Goal: Task Accomplishment & Management: Manage account settings

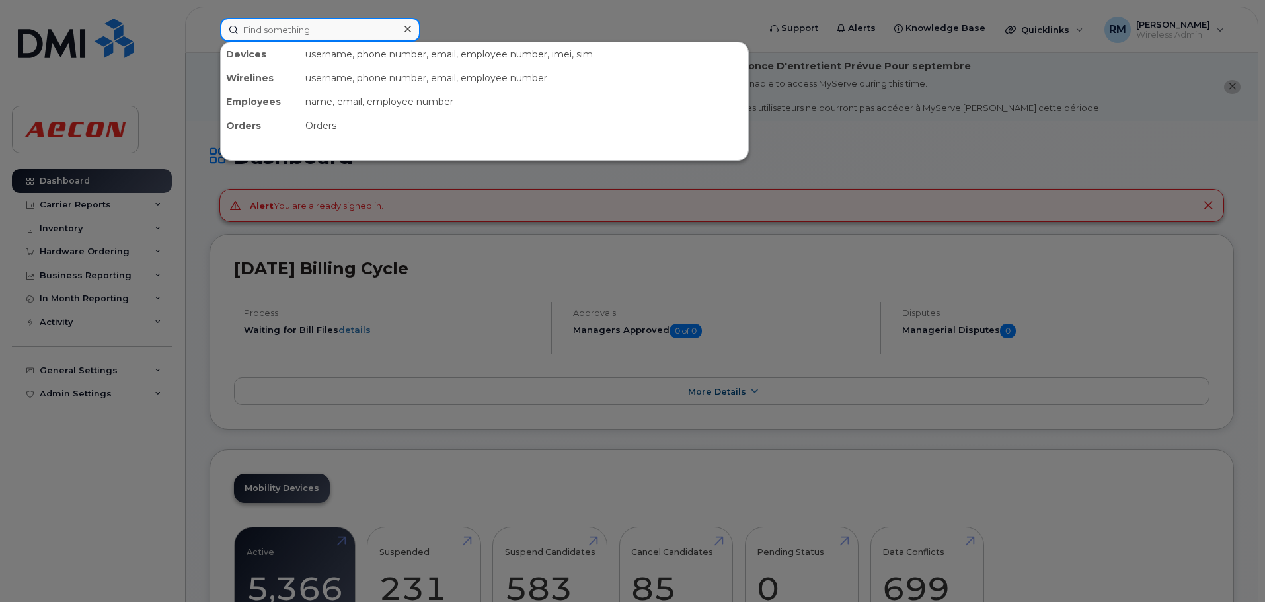
click at [267, 35] on input at bounding box center [320, 30] width 200 height 24
paste input "416 819 3766"
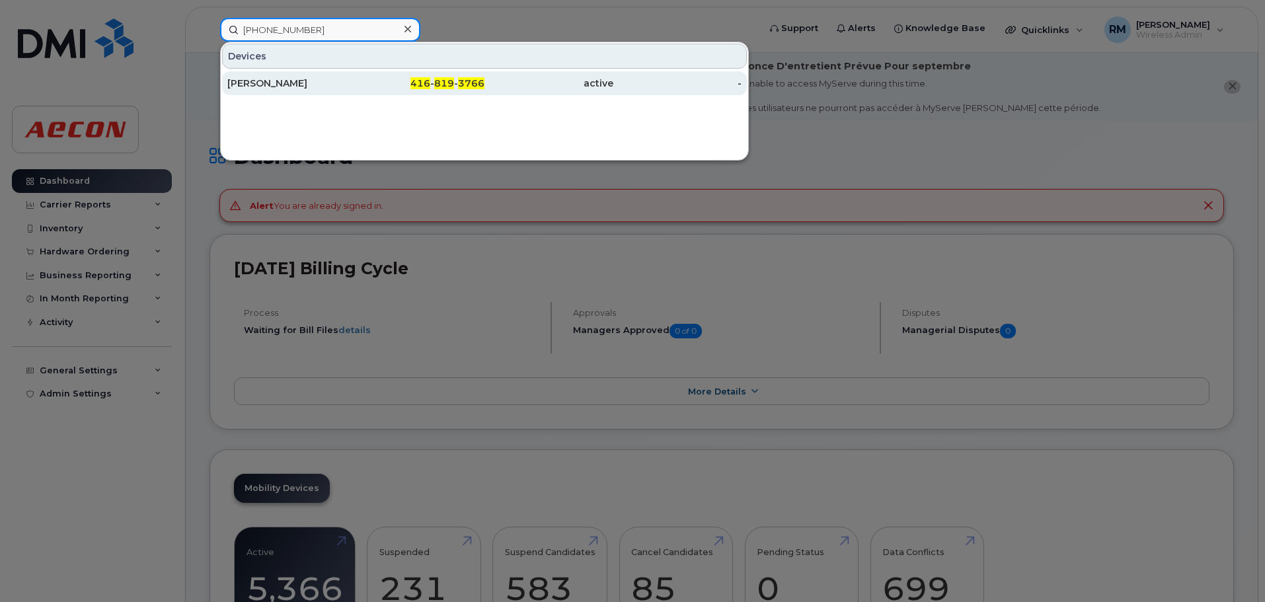
type input "416 819 3766"
click at [449, 77] on div "416 - 819 - 3766" at bounding box center [420, 83] width 129 height 13
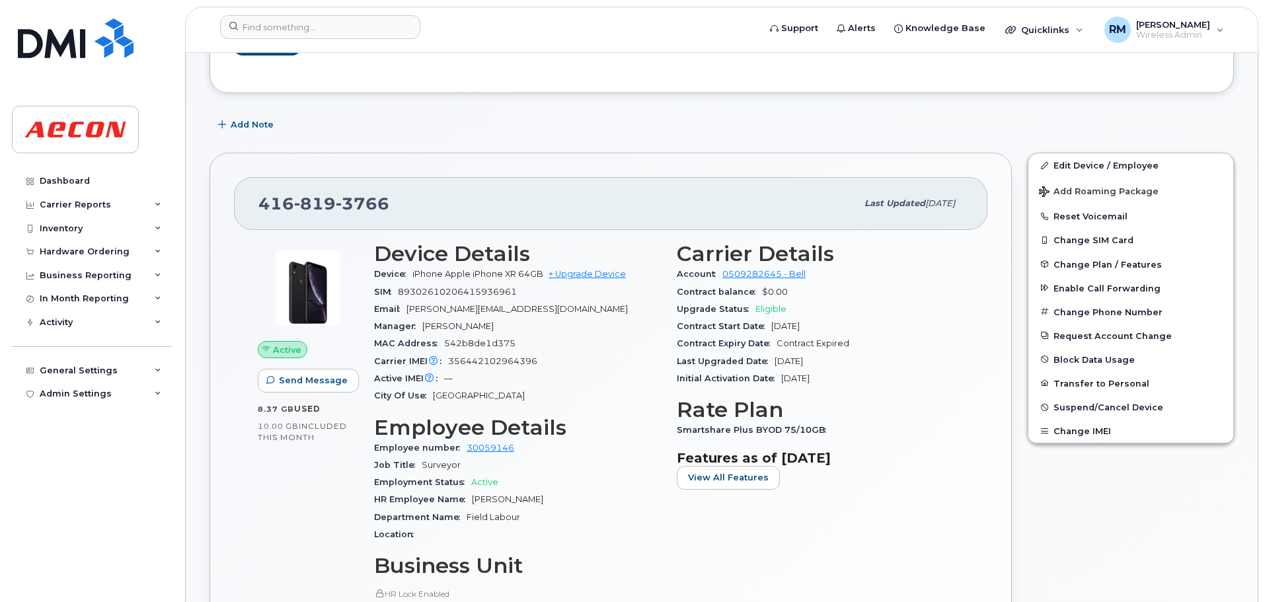
scroll to position [264, 0]
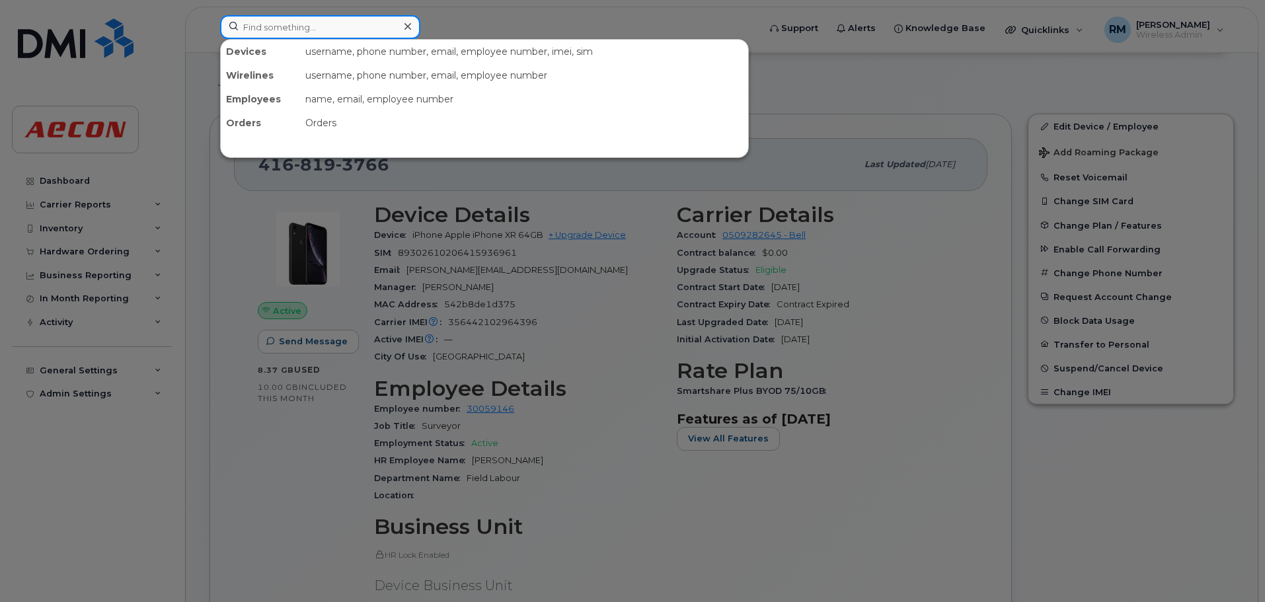
click at [289, 32] on input at bounding box center [320, 27] width 200 height 24
paste input "368 999 3195"
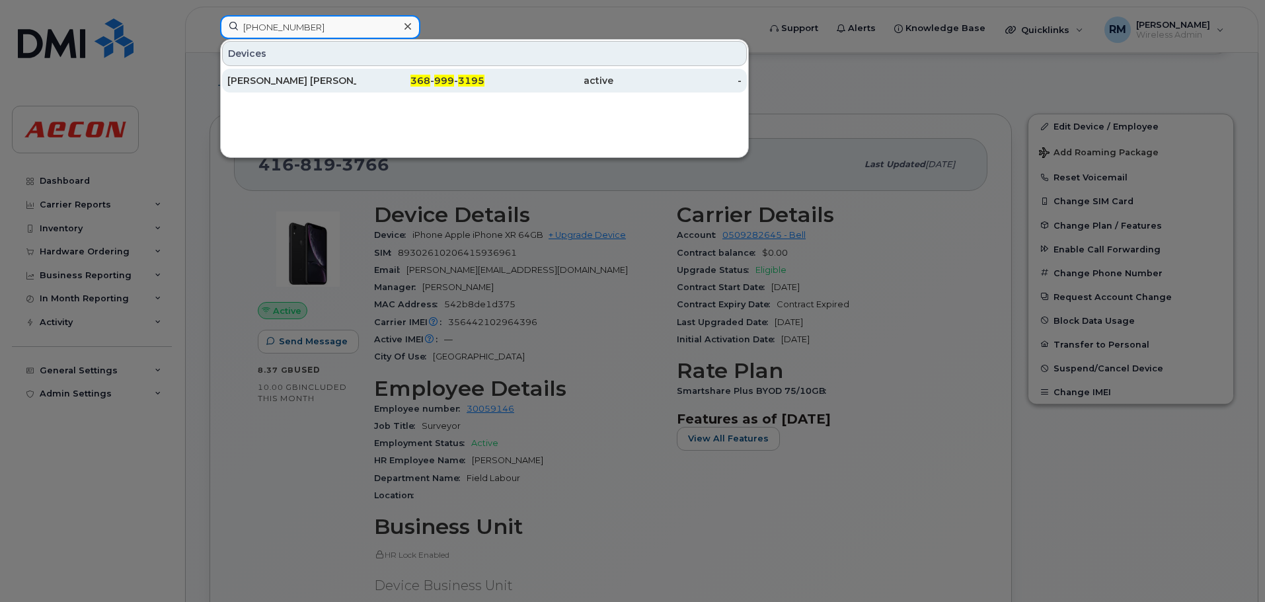
type input "368 999 3195"
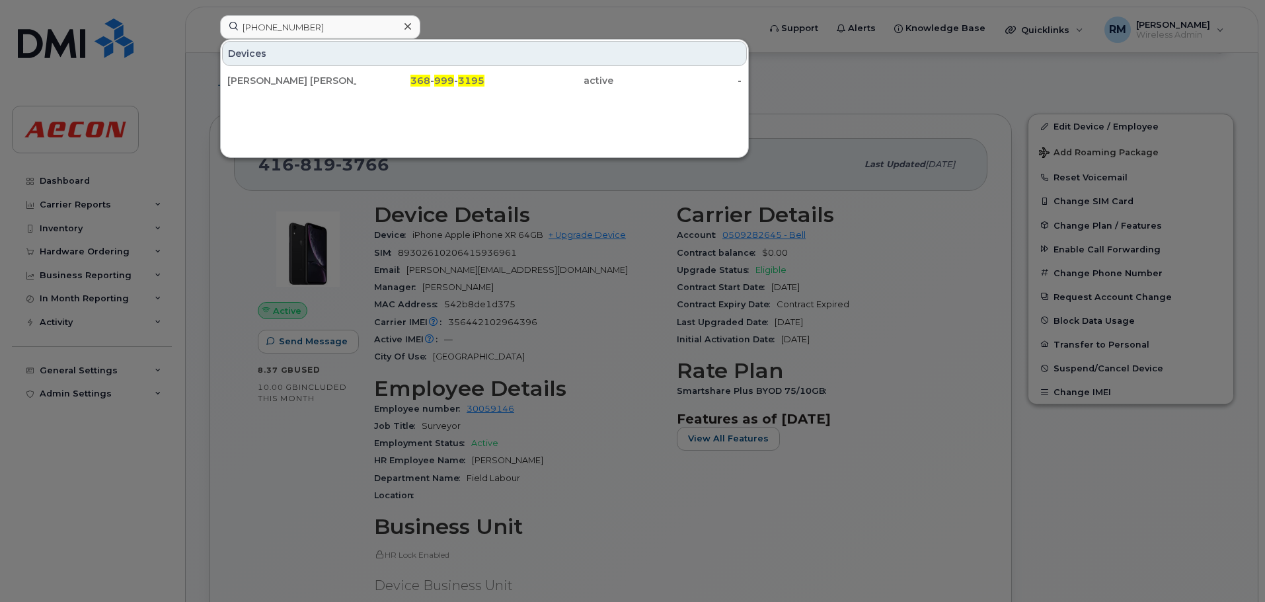
drag, startPoint x: 443, startPoint y: 82, endPoint x: 453, endPoint y: 130, distance: 48.6
click at [443, 82] on span "999" at bounding box center [444, 81] width 20 height 12
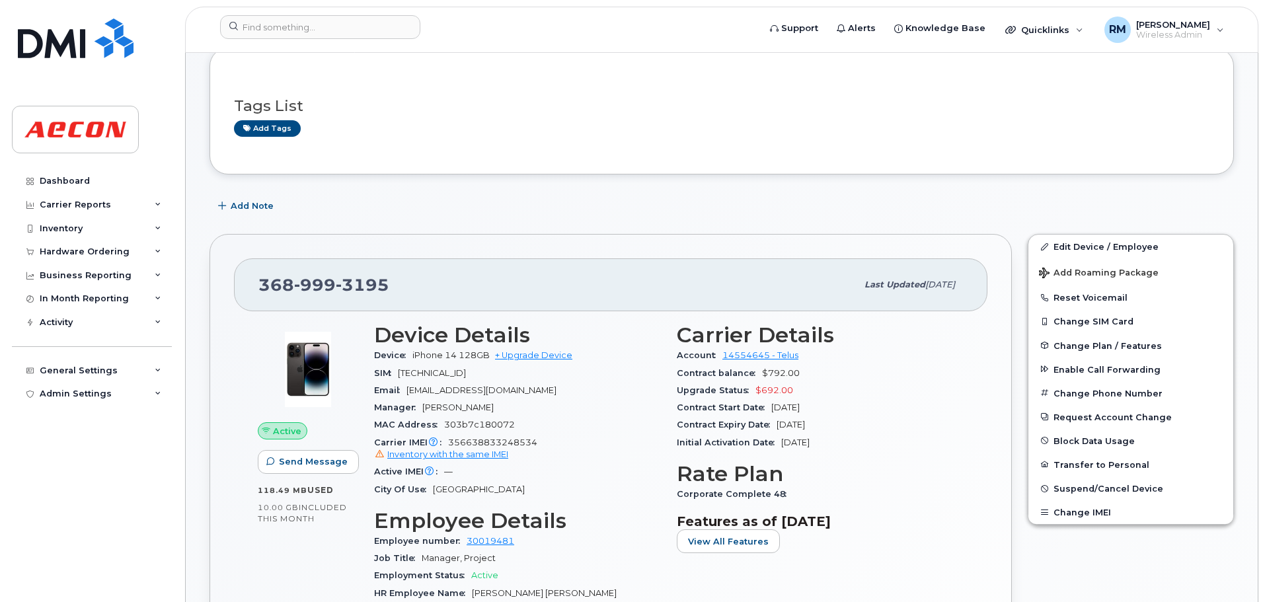
scroll to position [330, 0]
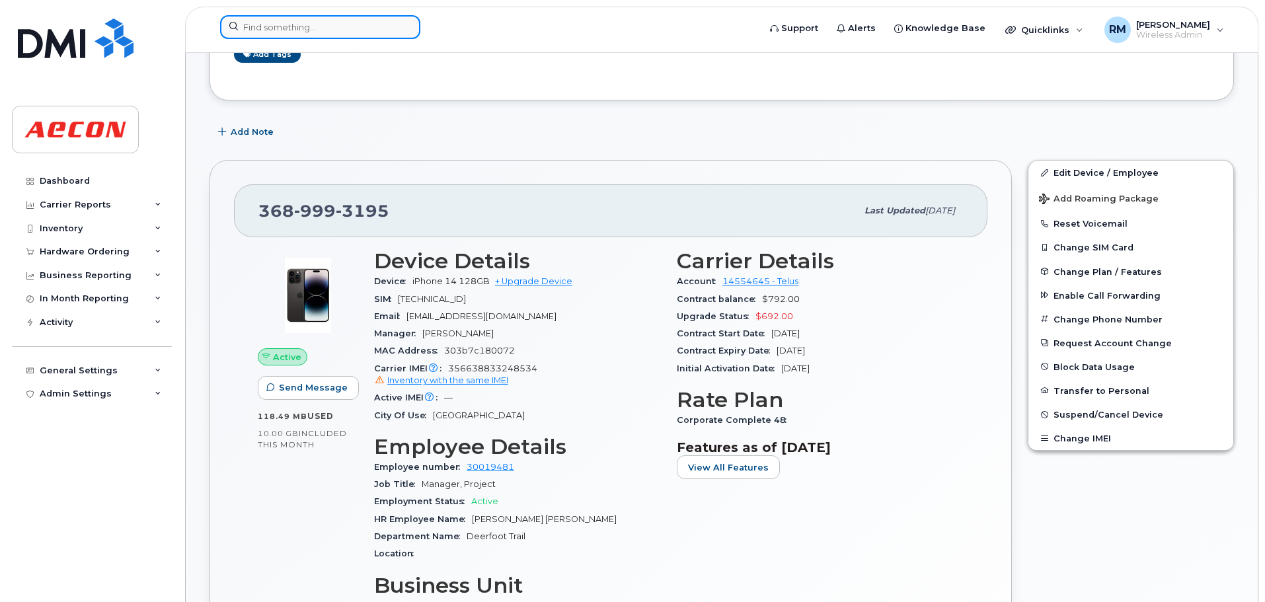
click at [252, 32] on input at bounding box center [320, 27] width 200 height 24
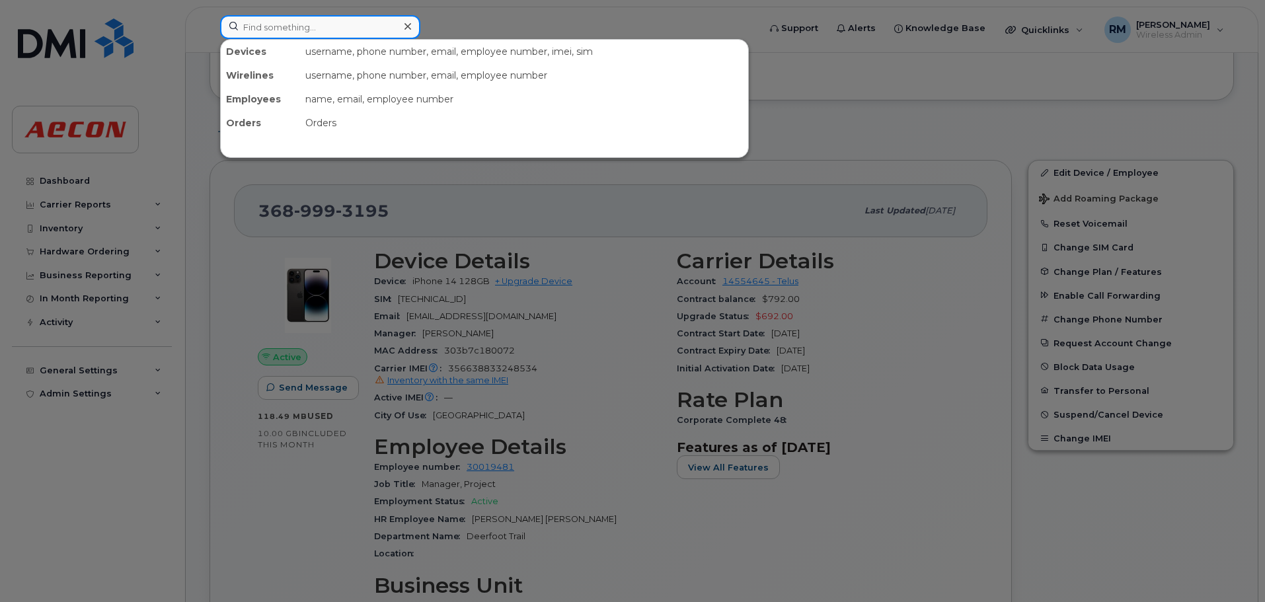
paste input "365 440 3311"
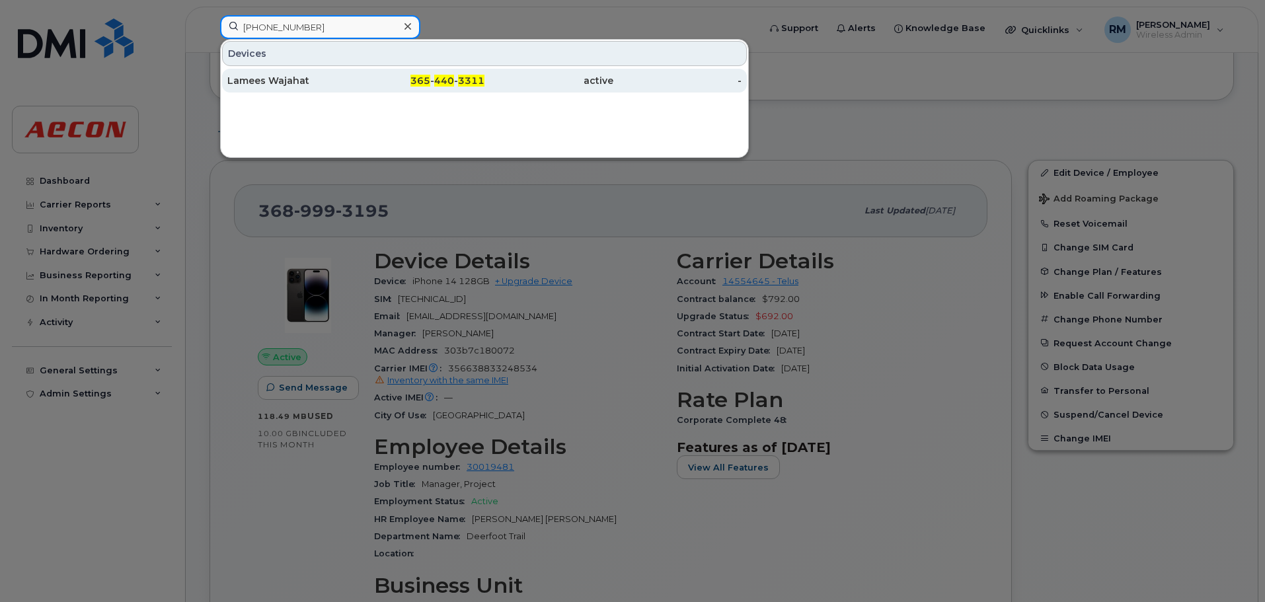
type input "365 440 3311"
click at [448, 84] on span "440" at bounding box center [444, 81] width 20 height 12
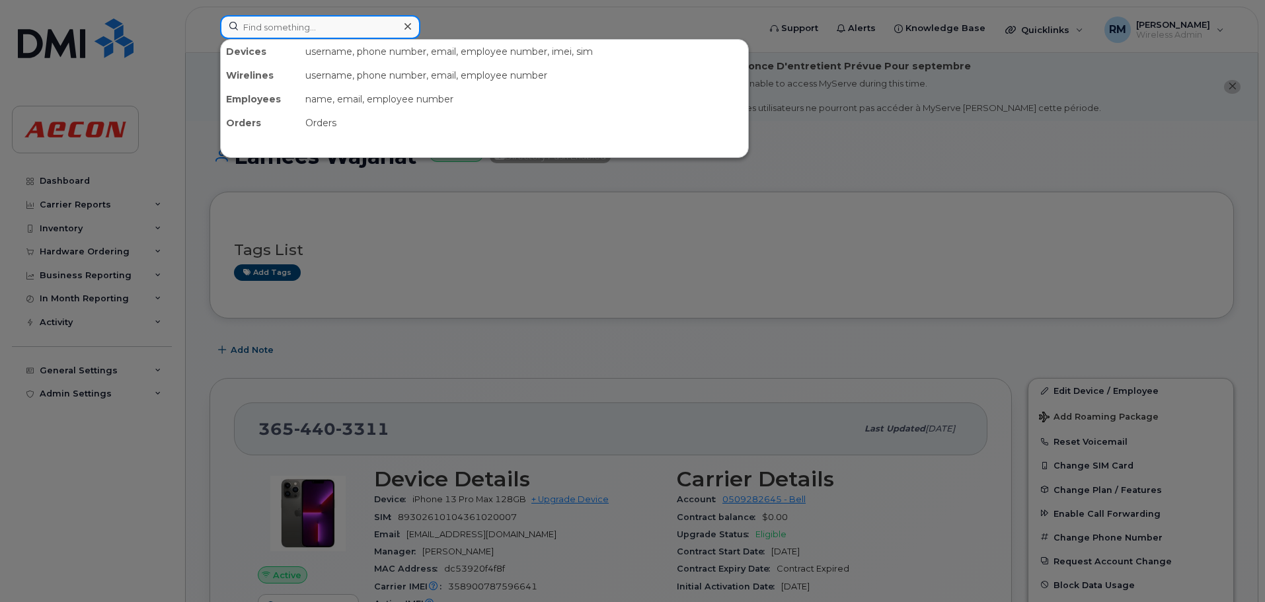
click at [262, 25] on input at bounding box center [320, 27] width 200 height 24
paste input "[PHONE_NUMBER]"
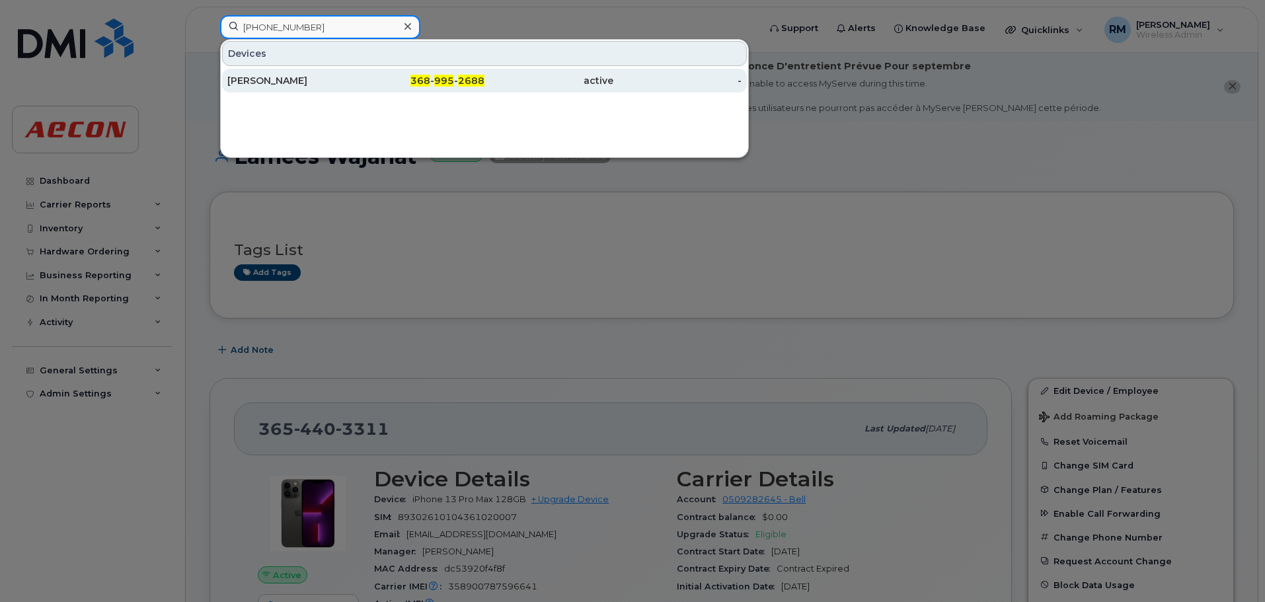
type input "368 995 2688"
click at [447, 79] on span "995" at bounding box center [444, 81] width 20 height 12
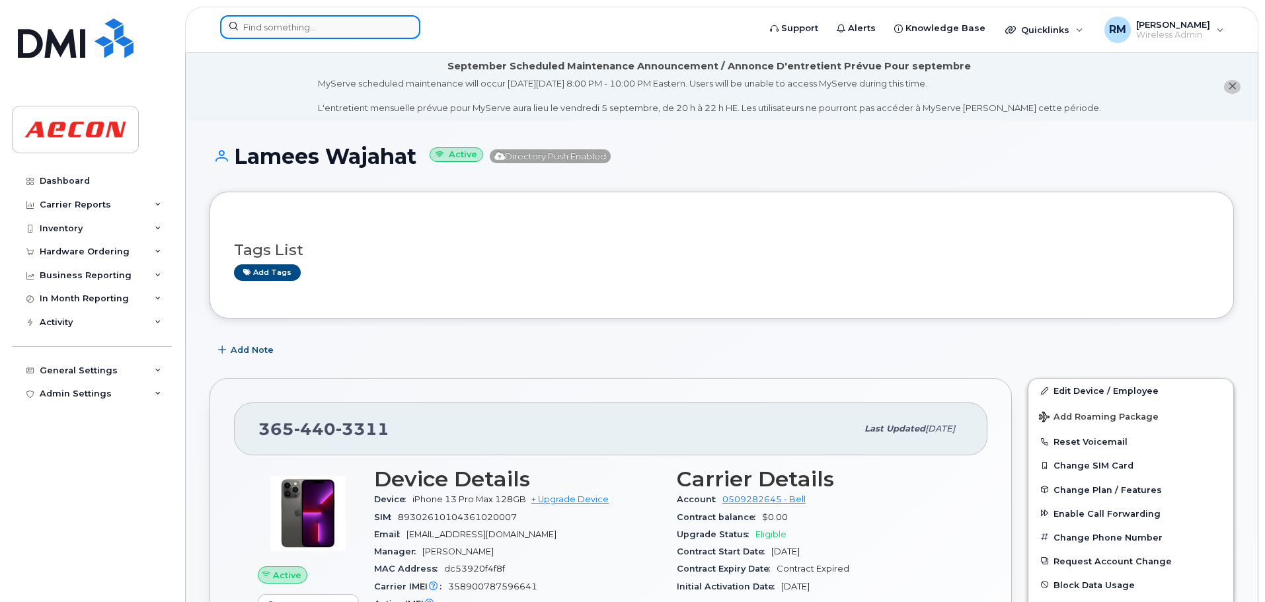
click at [266, 22] on input at bounding box center [320, 27] width 200 height 24
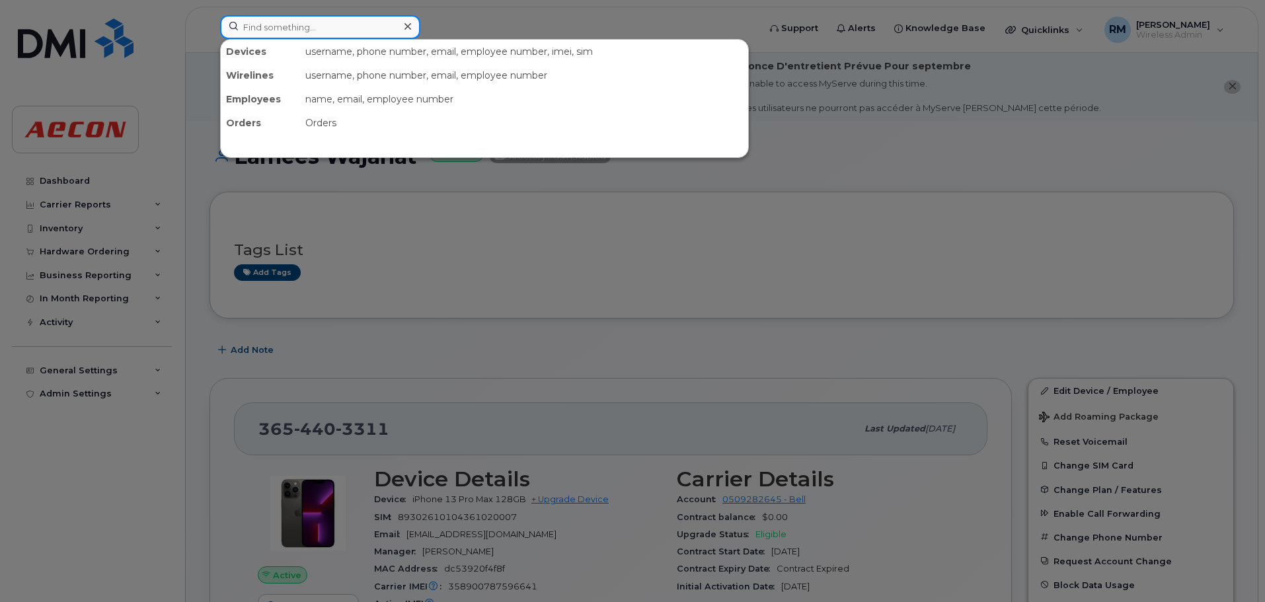
paste input "365 440 3311"
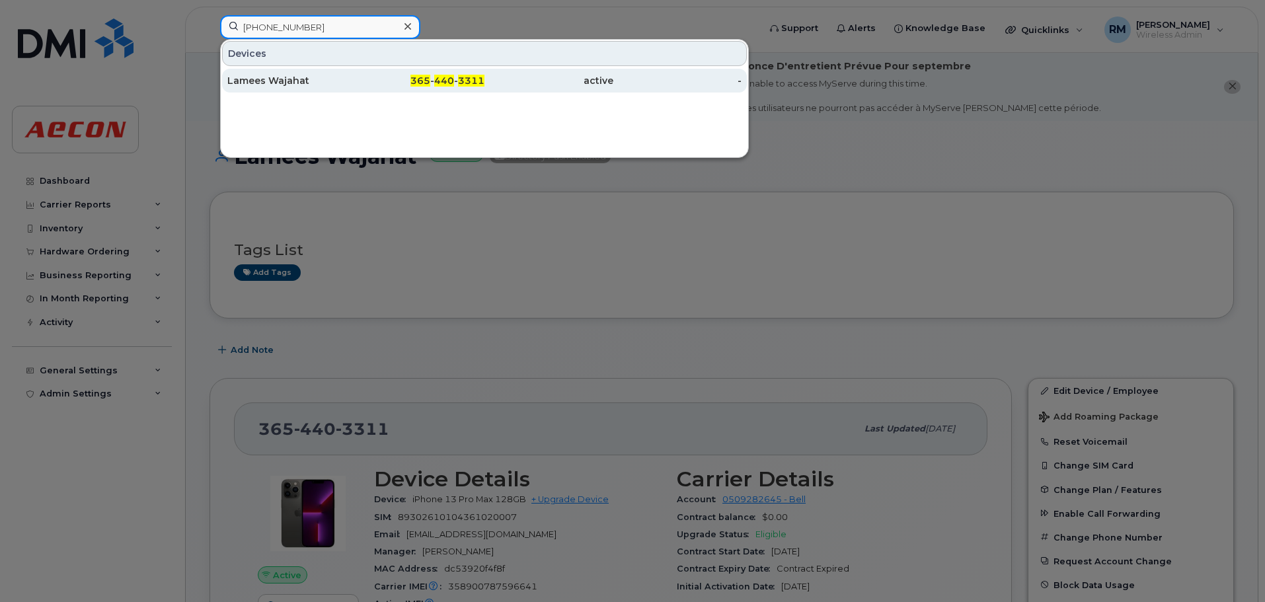
type input "365 440 3311"
drag, startPoint x: 441, startPoint y: 75, endPoint x: 564, endPoint y: 81, distance: 123.1
click at [441, 75] on span "440" at bounding box center [444, 81] width 20 height 12
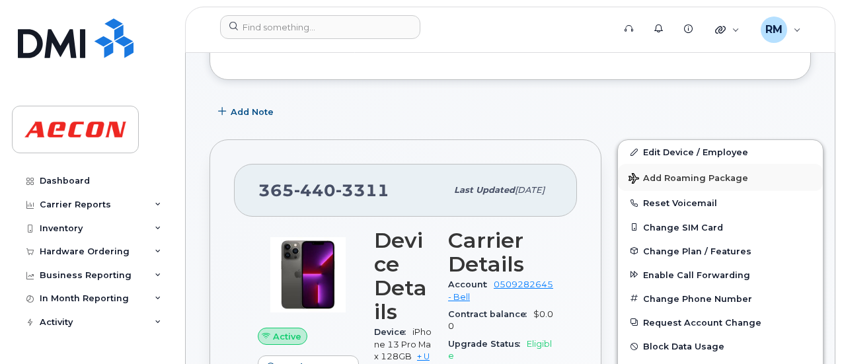
scroll to position [264, 0]
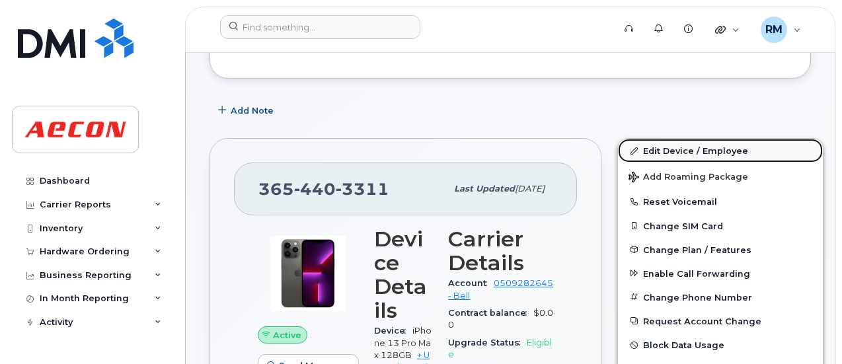
click at [663, 147] on link "Edit Device / Employee" at bounding box center [720, 151] width 205 height 24
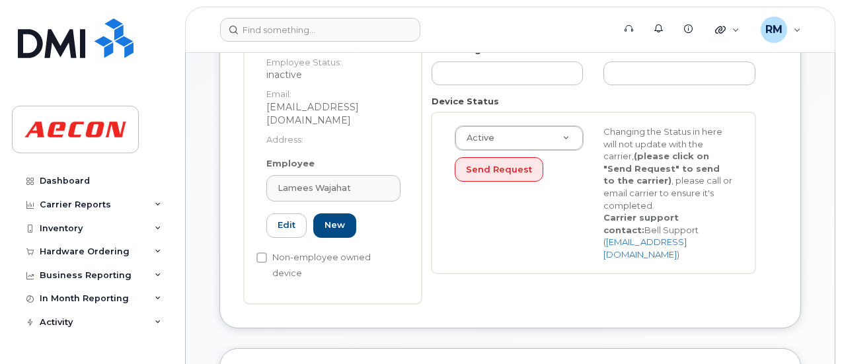
scroll to position [397, 0]
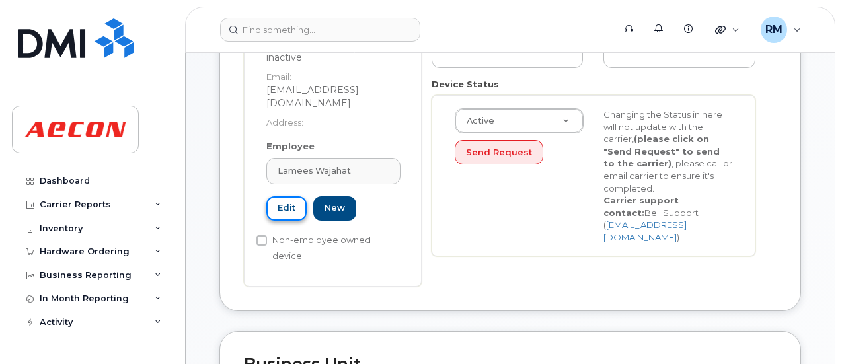
click at [285, 203] on link "Edit" at bounding box center [286, 208] width 40 height 24
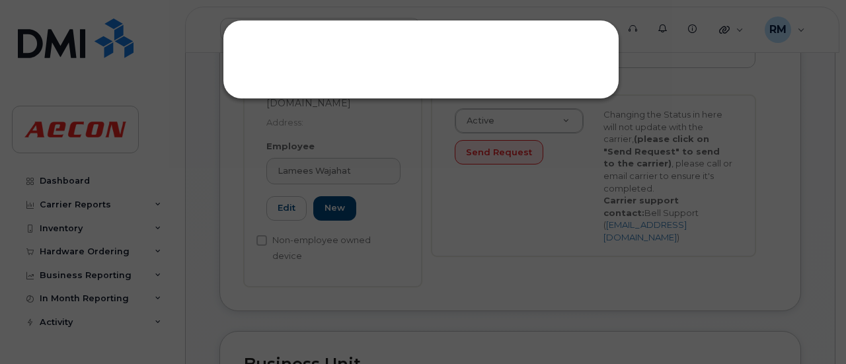
click at [520, 183] on div at bounding box center [423, 182] width 846 height 364
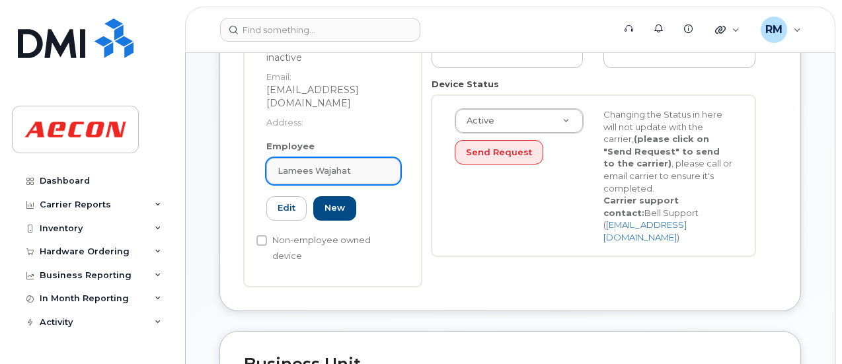
click at [313, 165] on span "Lamees Wajahat" at bounding box center [314, 171] width 73 height 13
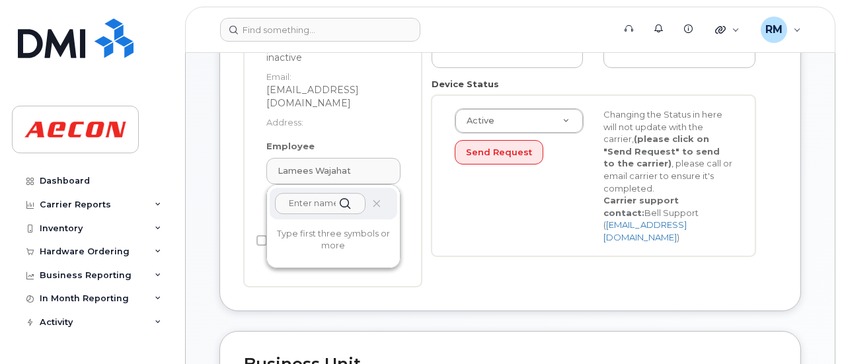
click at [309, 193] on input "text" at bounding box center [320, 203] width 91 height 21
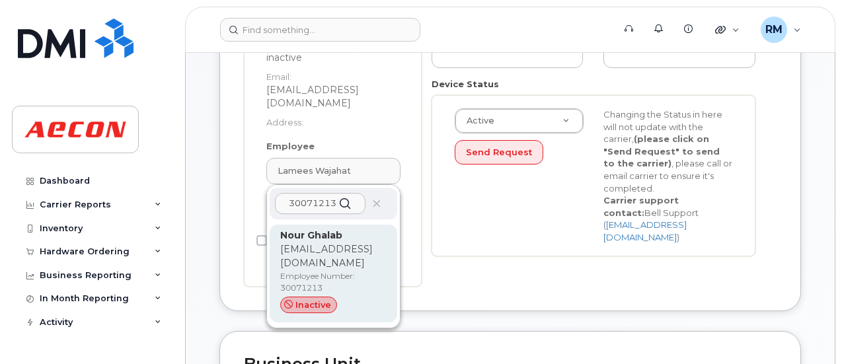
type input "30071213"
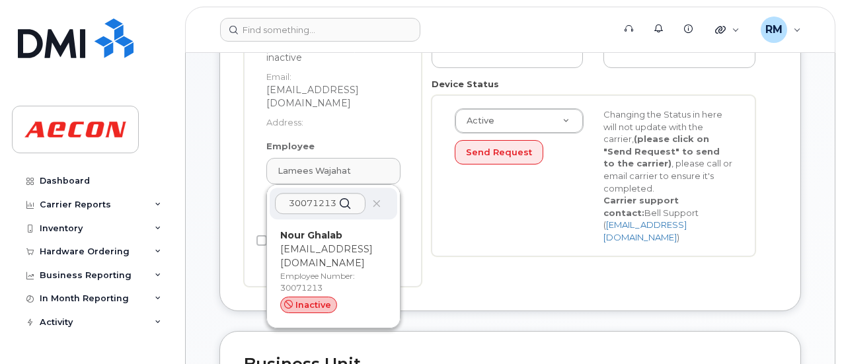
drag, startPoint x: 350, startPoint y: 236, endPoint x: 533, endPoint y: 52, distance: 259.8
click at [350, 243] on p "NGHALAB@AECON.COM" at bounding box center [333, 257] width 106 height 28
type input "30071213"
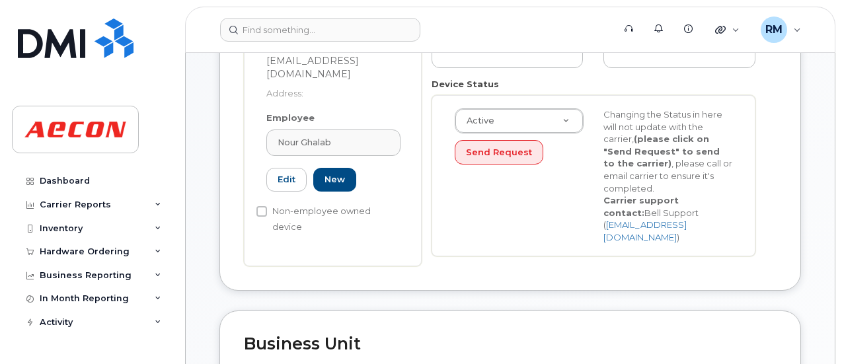
scroll to position [381, 0]
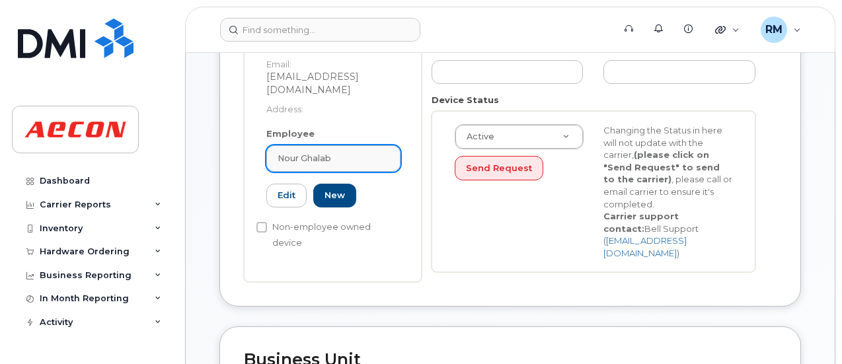
click at [313, 152] on span "Nour Ghalab" at bounding box center [305, 158] width 54 height 13
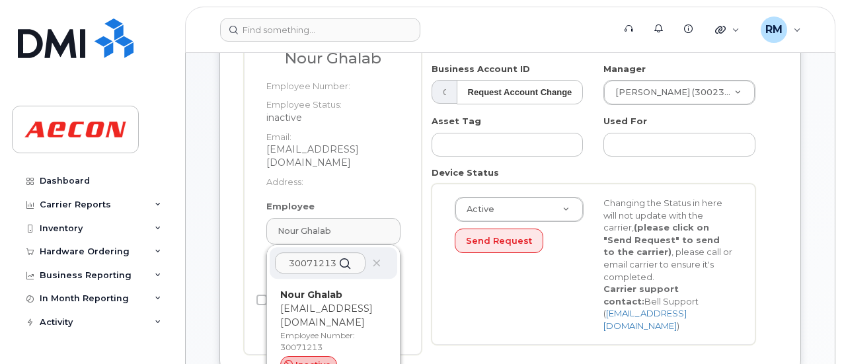
scroll to position [315, 0]
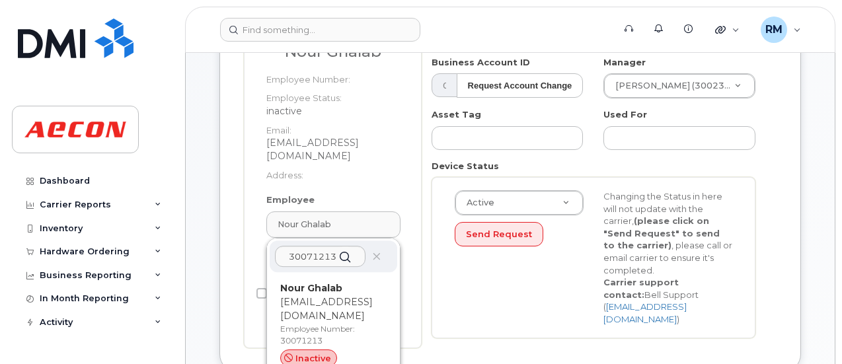
click at [451, 297] on div "Active Active Suspended Cancelled Send Request Changing the Status in here will…" at bounding box center [593, 257] width 297 height 135
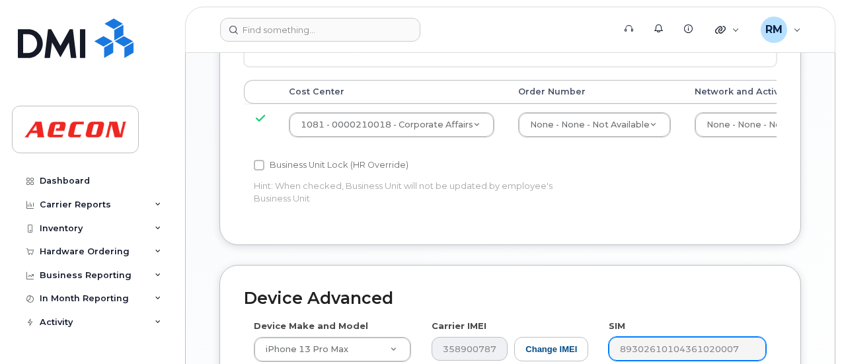
scroll to position [722, 0]
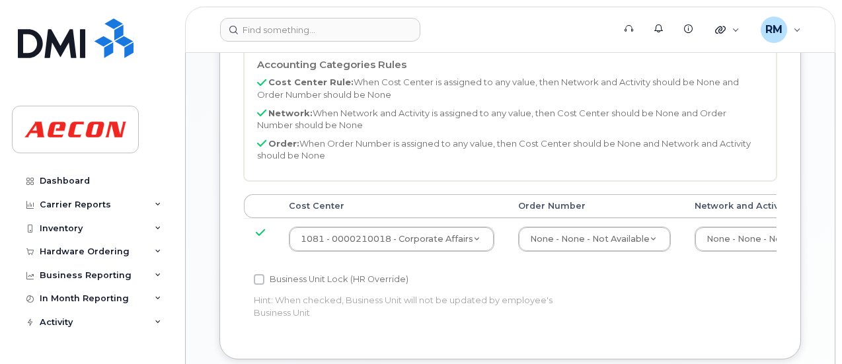
click at [252, 272] on div "Business Unit Lock (HR Override) Hint: When checked, Business Unit will not be …" at bounding box center [421, 299] width 355 height 54
click at [258, 274] on input "Business Unit Lock (HR Override)" at bounding box center [259, 279] width 11 height 11
checkbox input "true"
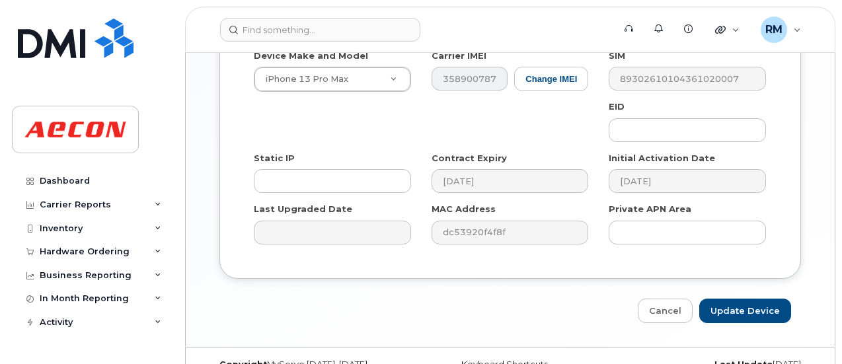
scroll to position [1118, 0]
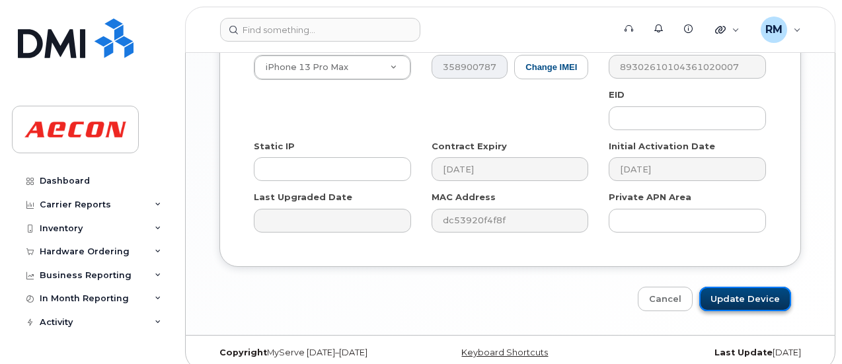
click at [728, 287] on input "Update Device" at bounding box center [745, 299] width 92 height 24
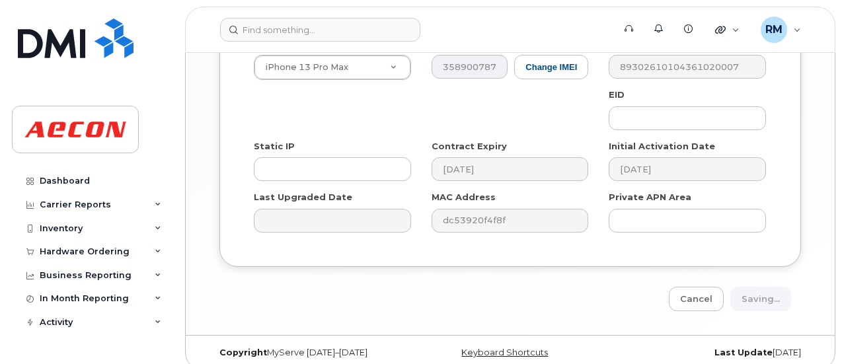
type input "Saving..."
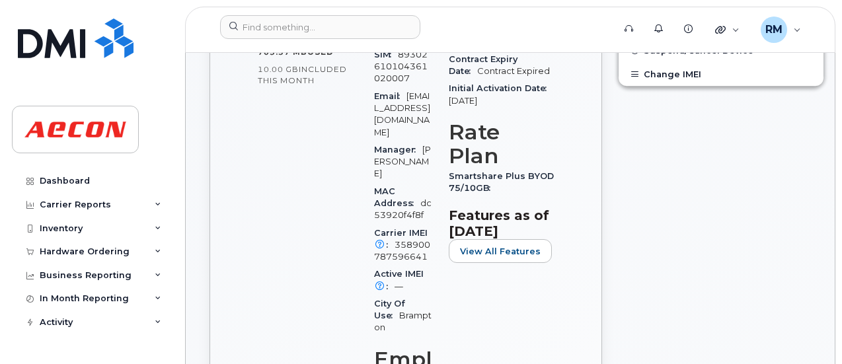
scroll to position [330, 0]
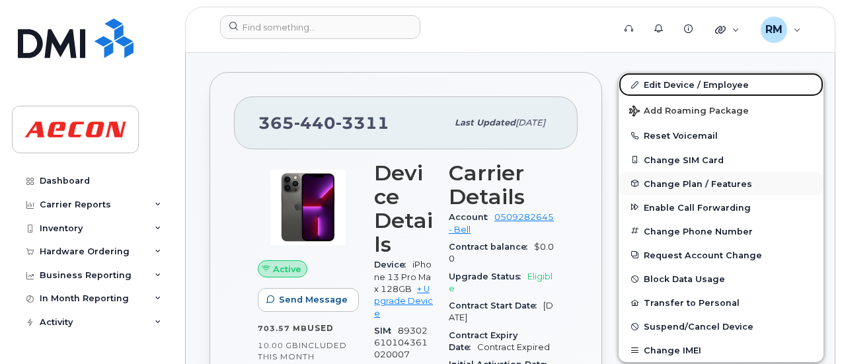
drag, startPoint x: 644, startPoint y: 88, endPoint x: 773, endPoint y: 186, distance: 162.7
click at [644, 88] on link "Edit Device / Employee" at bounding box center [721, 85] width 205 height 24
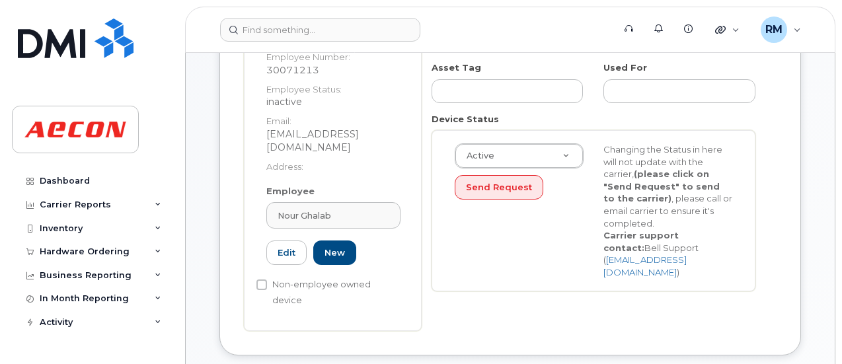
scroll to position [330, 0]
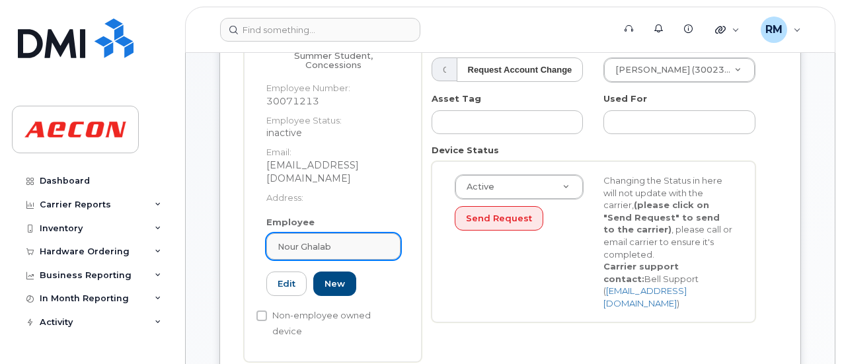
click at [326, 241] on span "Nour Ghalab" at bounding box center [305, 247] width 54 height 13
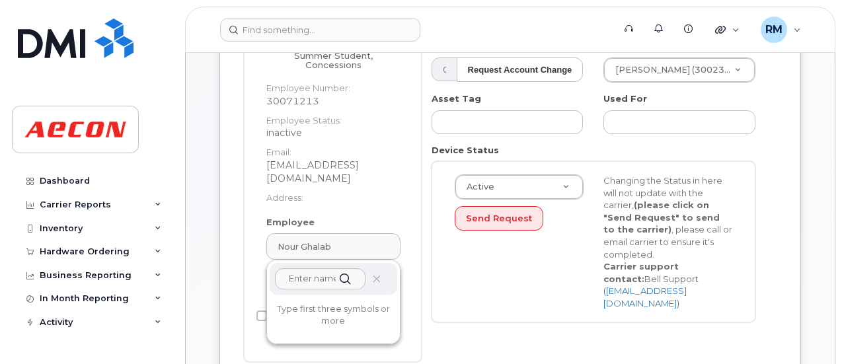
click at [301, 268] on input "text" at bounding box center [320, 278] width 91 height 21
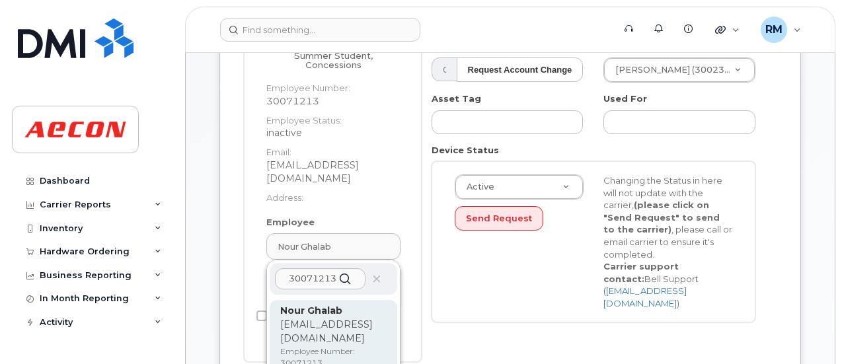
type input "30071213"
click at [307, 318] on p "NGHALAB@AECON.COM" at bounding box center [333, 332] width 106 height 28
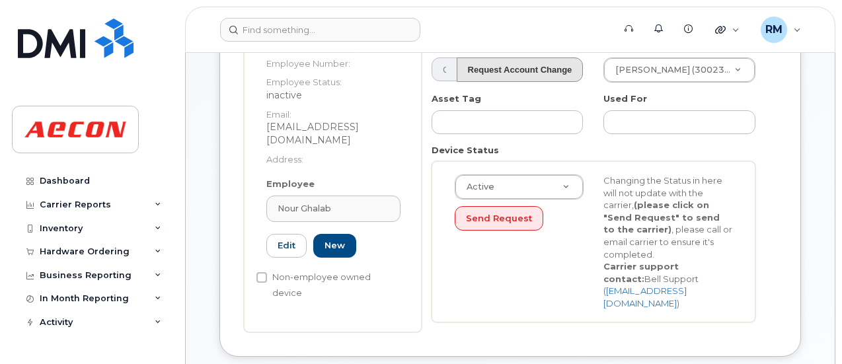
type input "Nour Ghalab"
type input "nghalab@aecon.com"
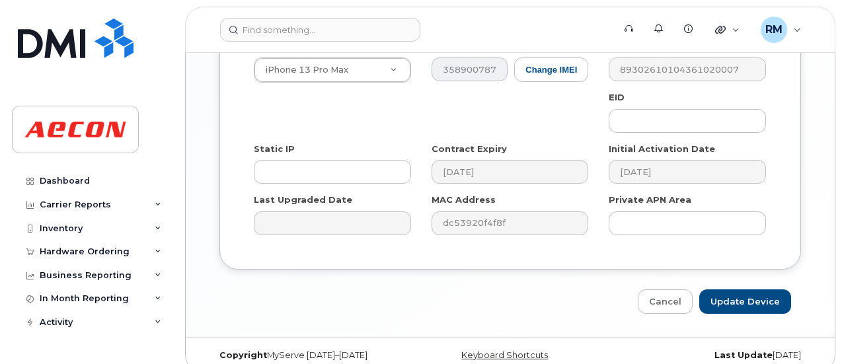
scroll to position [1118, 0]
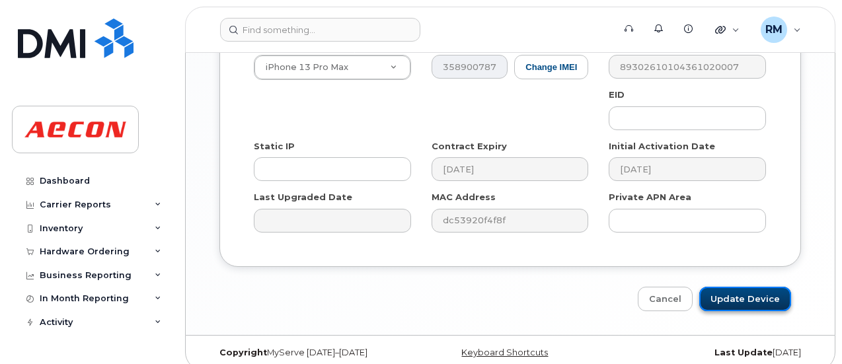
click at [749, 289] on input "Update Device" at bounding box center [745, 299] width 92 height 24
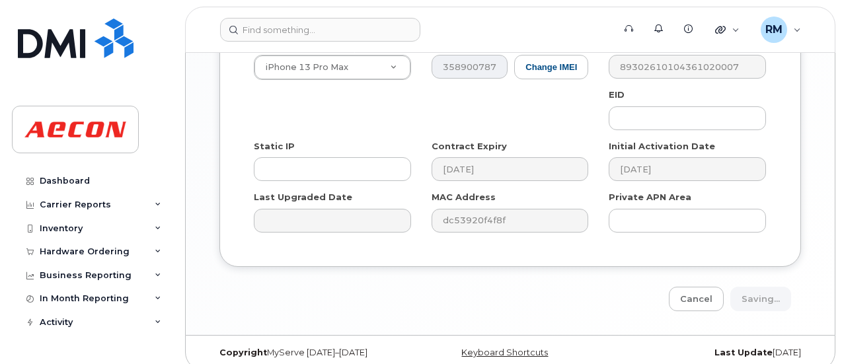
type input "Saving..."
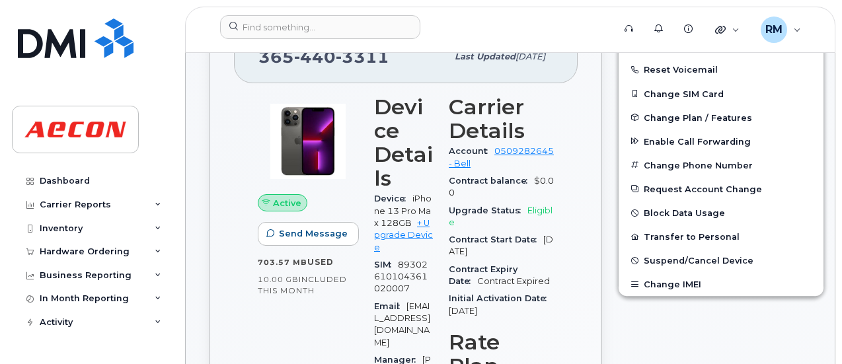
scroll to position [529, 0]
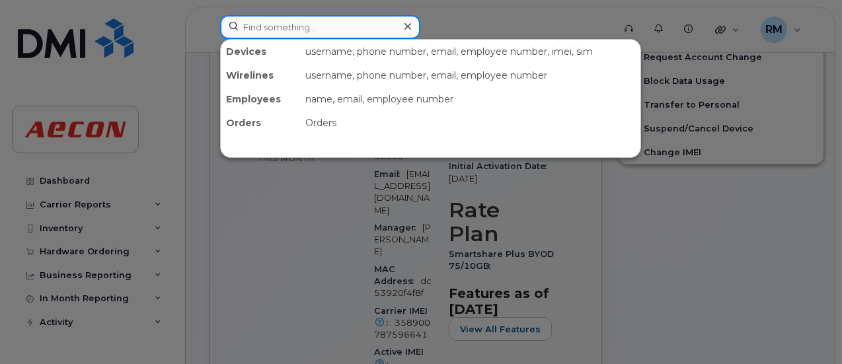
click at [301, 31] on input at bounding box center [320, 27] width 200 height 24
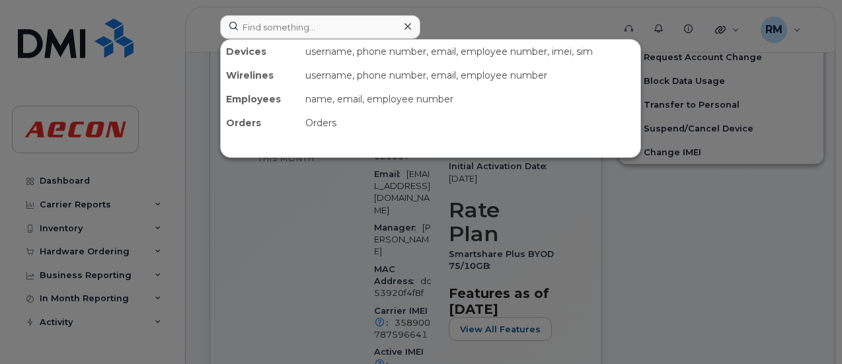
click at [311, 224] on div at bounding box center [421, 182] width 842 height 364
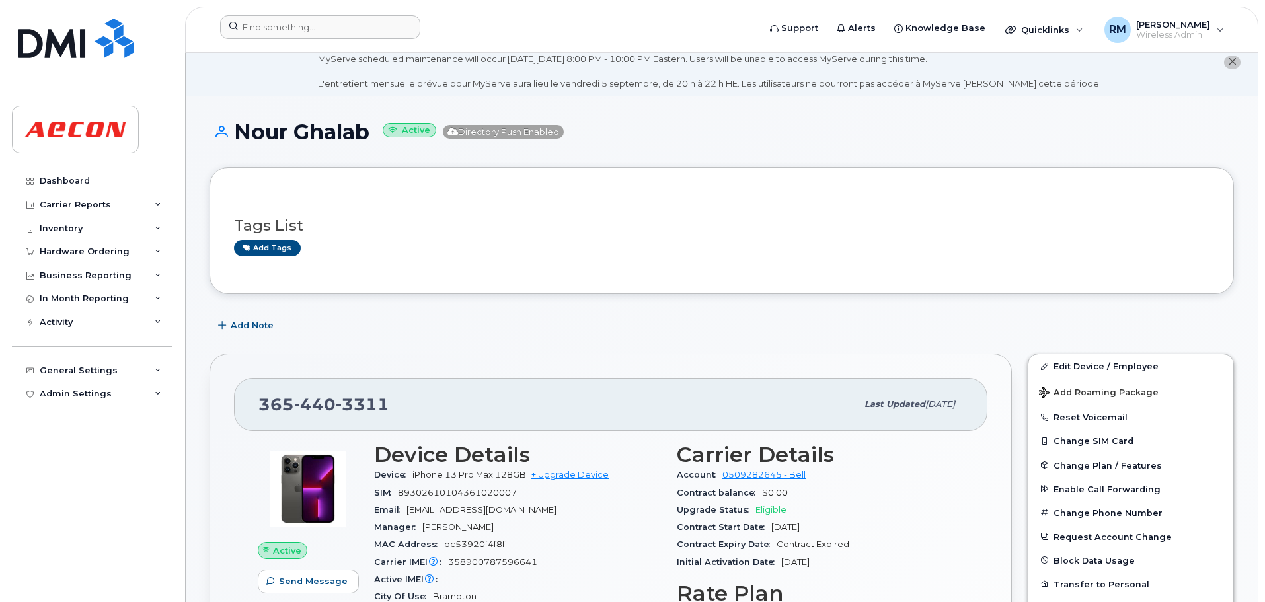
scroll to position [0, 0]
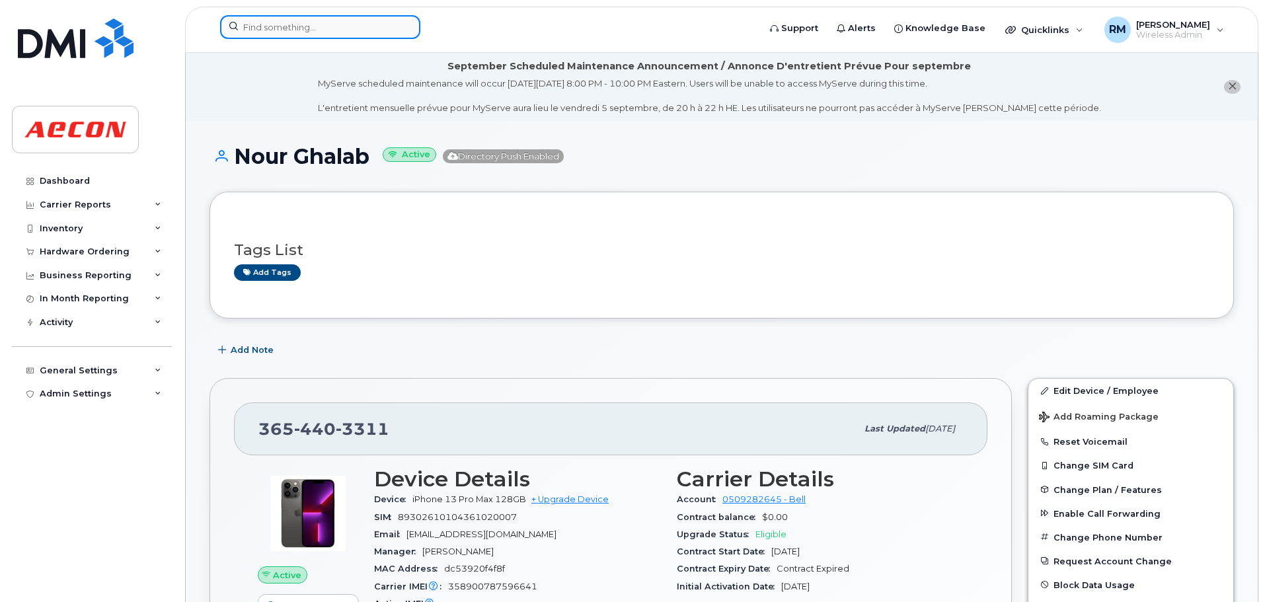
click at [287, 30] on input at bounding box center [320, 27] width 200 height 24
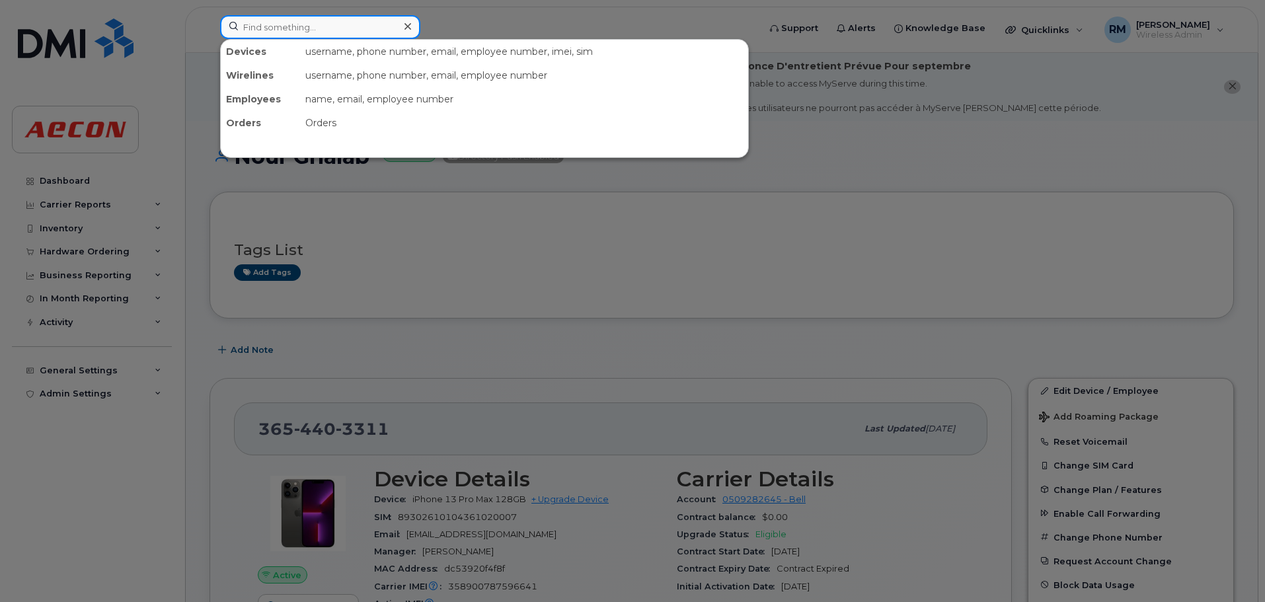
paste input "368 995 2688"
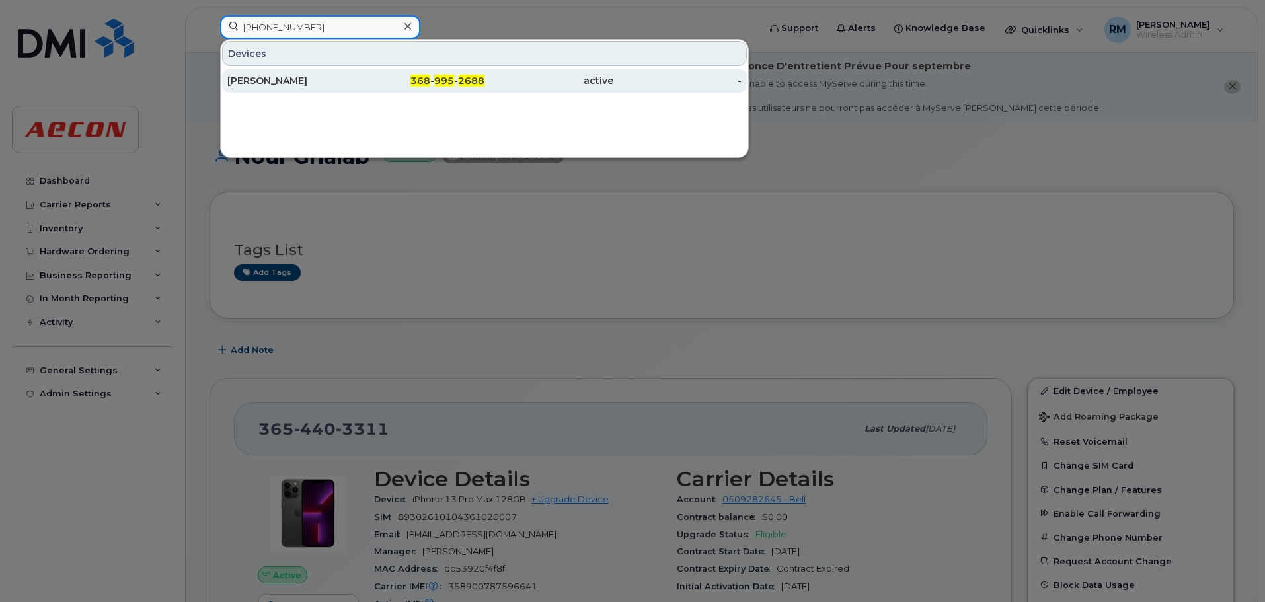
type input "368 995 2688"
click at [256, 77] on div "Luke Denton" at bounding box center [291, 80] width 129 height 13
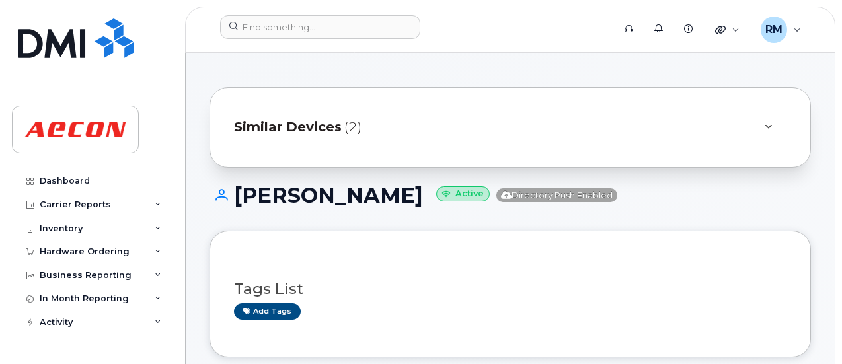
scroll to position [132, 0]
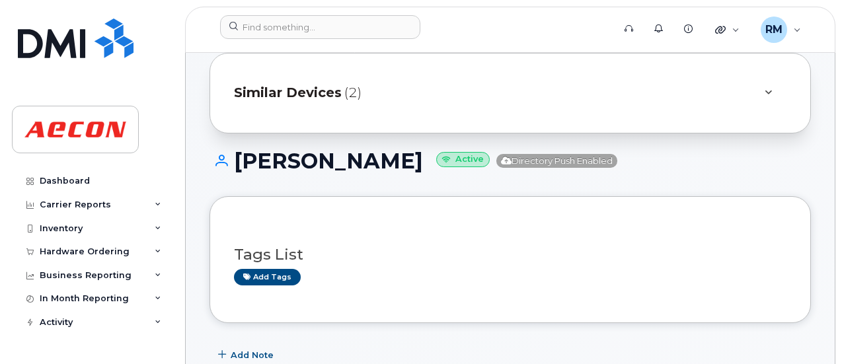
click at [339, 96] on span "Similar Devices" at bounding box center [288, 92] width 108 height 19
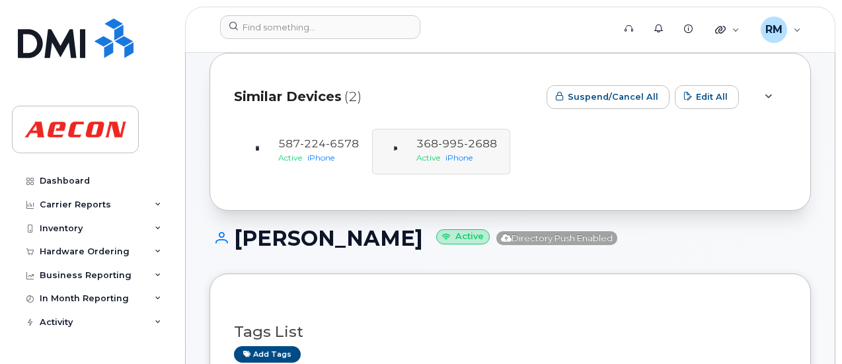
click at [339, 96] on span "Similar Devices" at bounding box center [288, 96] width 108 height 19
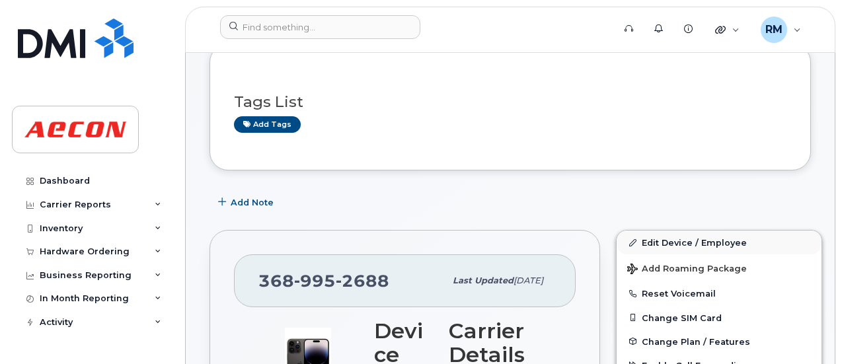
scroll to position [264, 0]
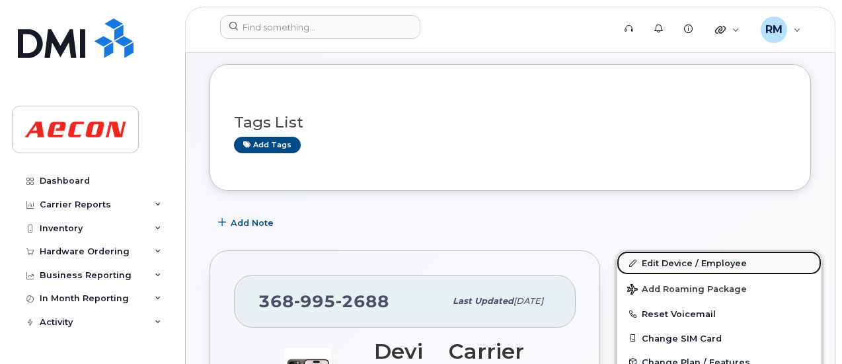
click at [661, 264] on link "Edit Device / Employee" at bounding box center [719, 263] width 205 height 24
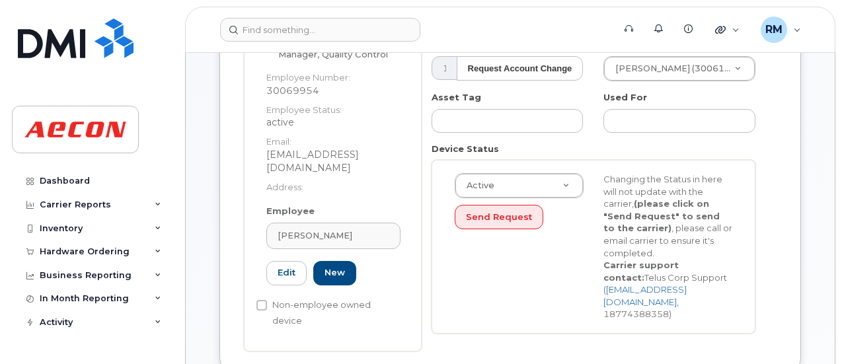
scroll to position [363, 0]
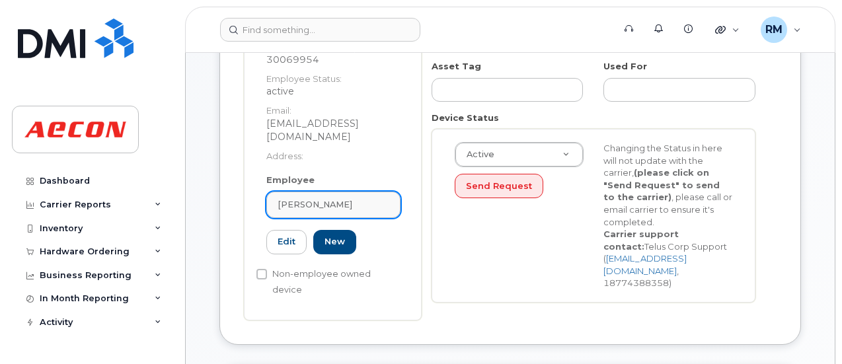
click at [309, 198] on span "[PERSON_NAME]" at bounding box center [315, 204] width 75 height 13
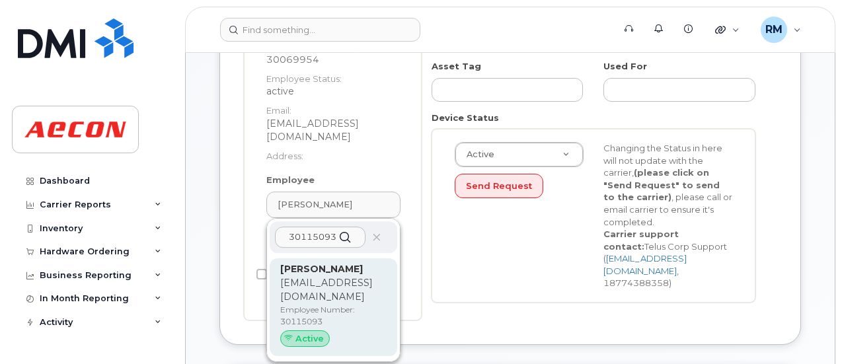
type input "30115093"
click at [295, 263] on p "Navdeep Singh Chahal" at bounding box center [333, 269] width 106 height 14
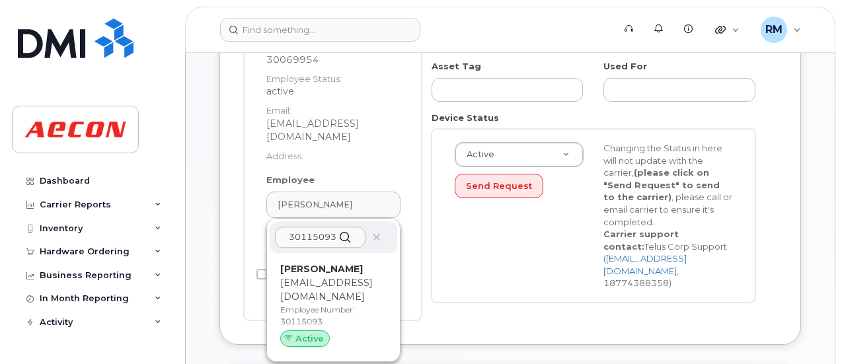
type input "30115093"
type input "Navdeep Singh Chahal"
type input "nchahal@aecon.com"
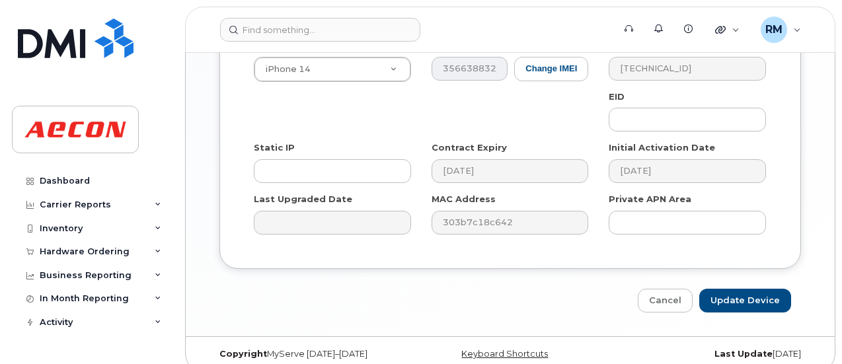
scroll to position [1130, 0]
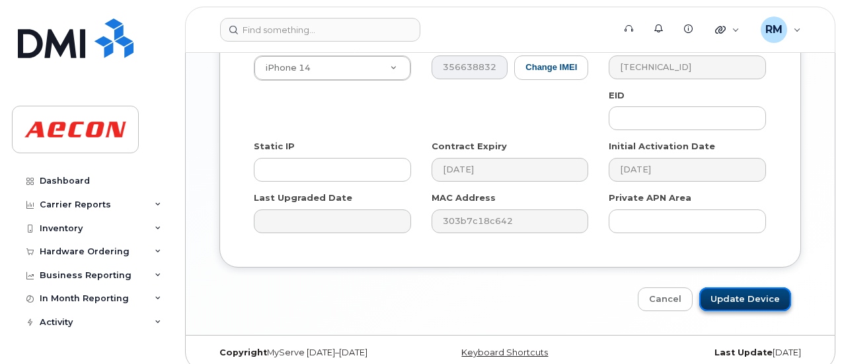
click at [738, 287] on input "Update Device" at bounding box center [745, 299] width 92 height 24
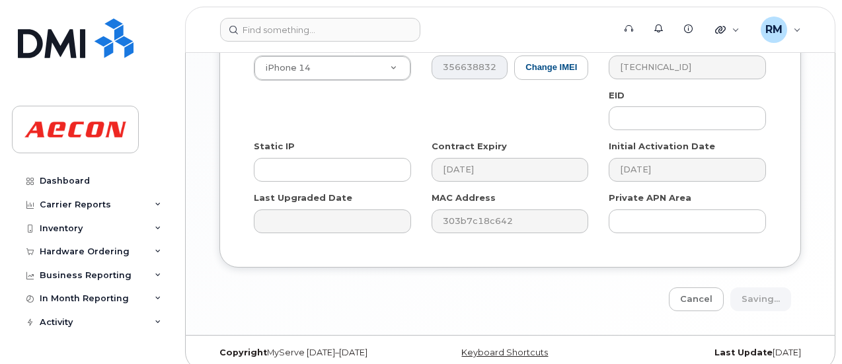
type input "Saving..."
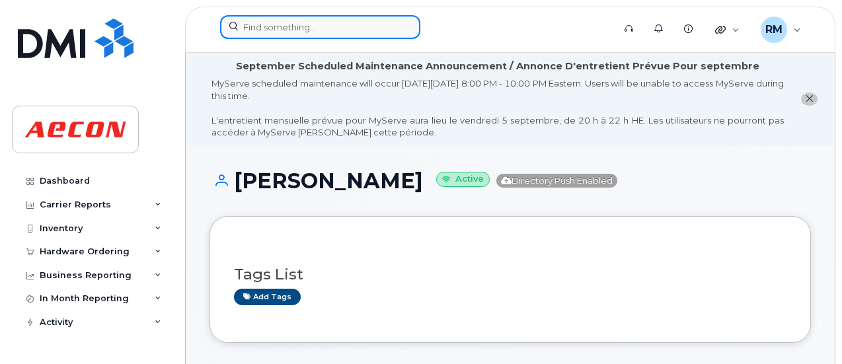
click at [243, 30] on input at bounding box center [320, 27] width 200 height 24
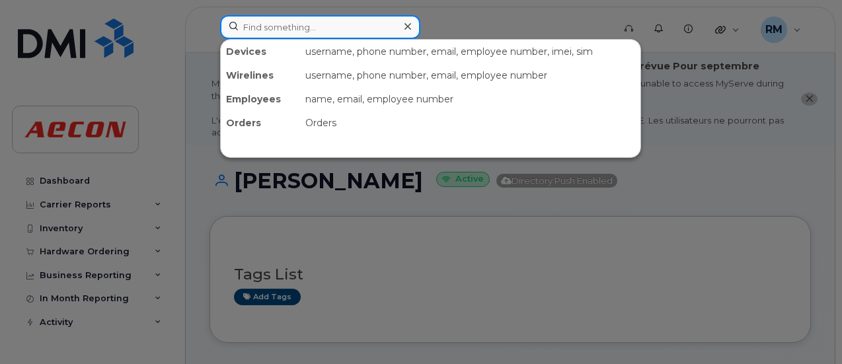
paste input "[PHONE_NUMBER]"
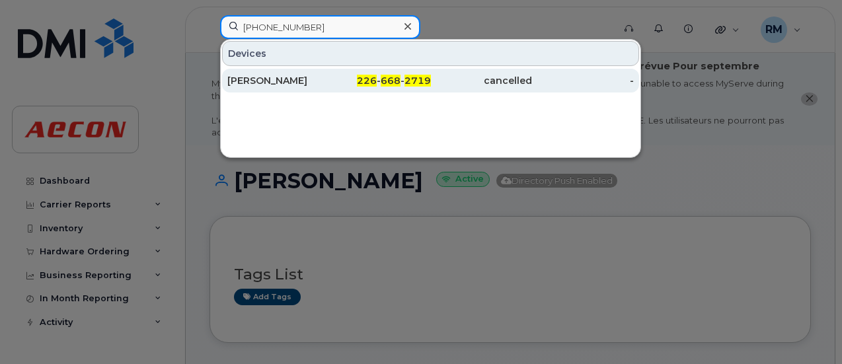
type input "[PHONE_NUMBER]"
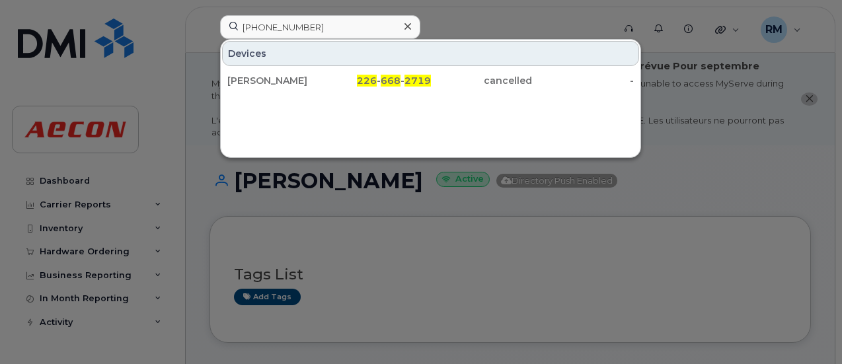
drag, startPoint x: 386, startPoint y: 79, endPoint x: 437, endPoint y: 126, distance: 69.3
click at [386, 79] on span "668" at bounding box center [391, 81] width 20 height 12
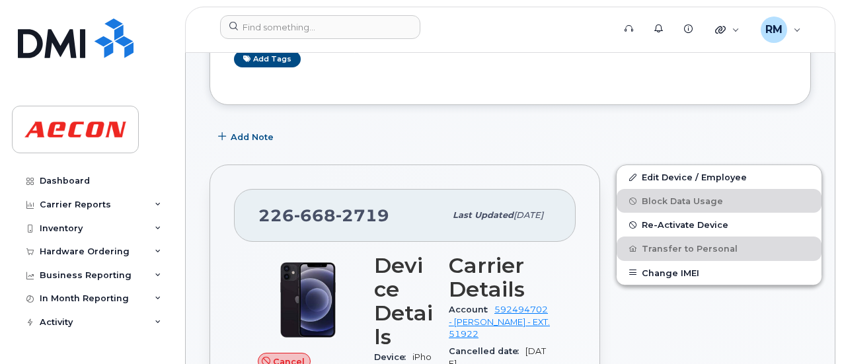
scroll to position [397, 0]
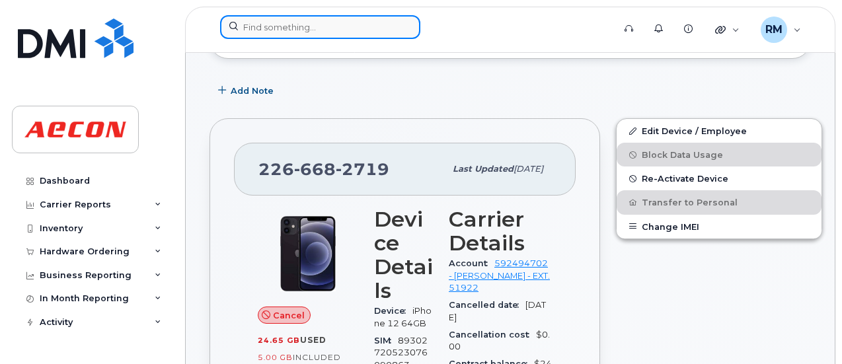
click at [266, 31] on input at bounding box center [320, 27] width 200 height 24
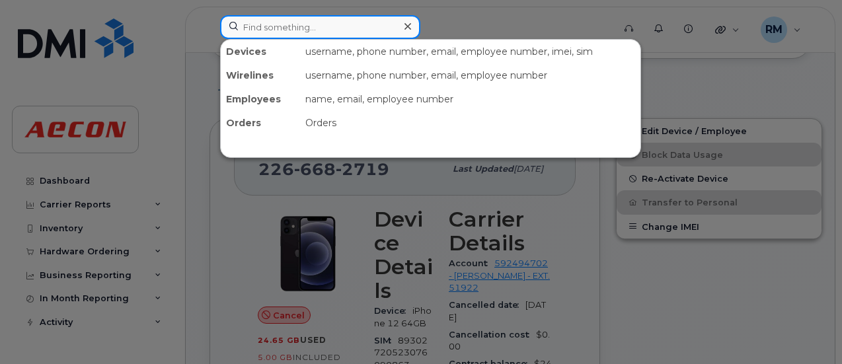
paste input "[PHONE_NUMBER]"
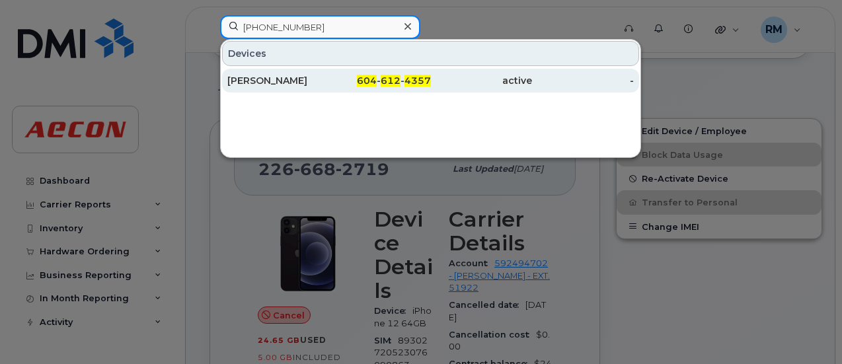
type input "[PHONE_NUMBER]"
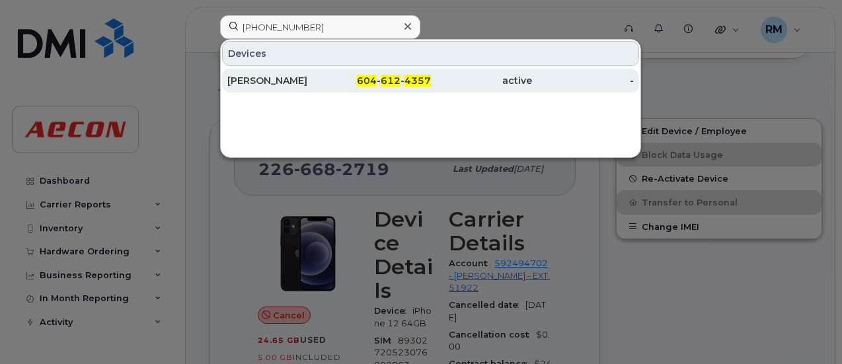
click at [381, 81] on div "604 - 612 - 4357" at bounding box center [380, 80] width 102 height 13
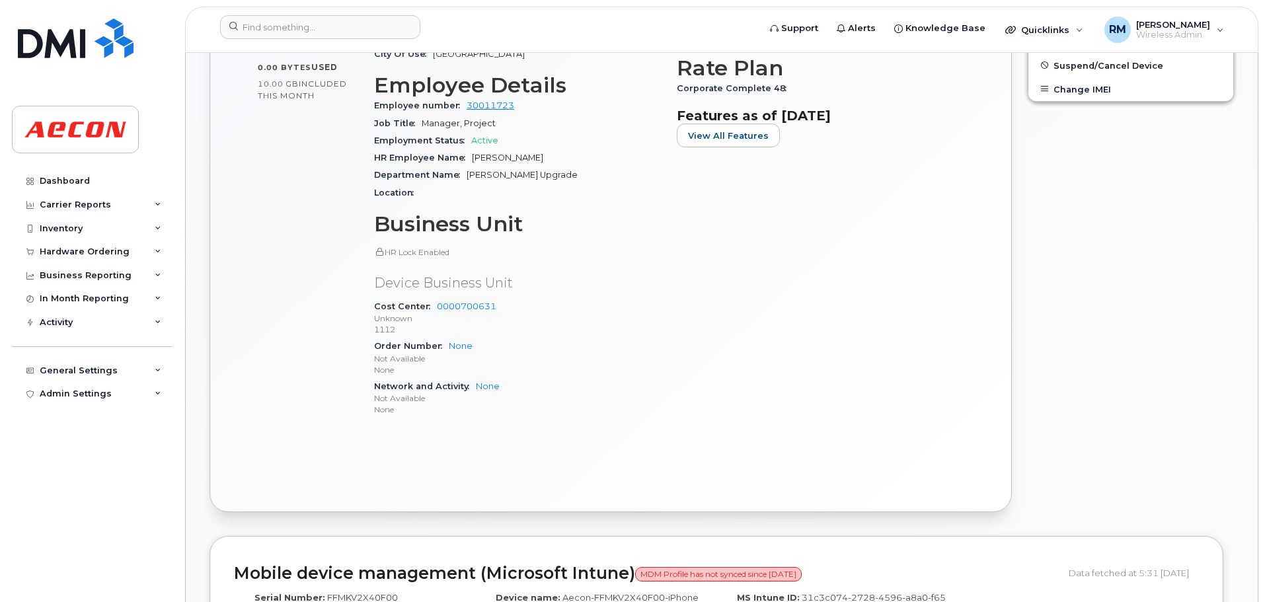
scroll to position [463, 0]
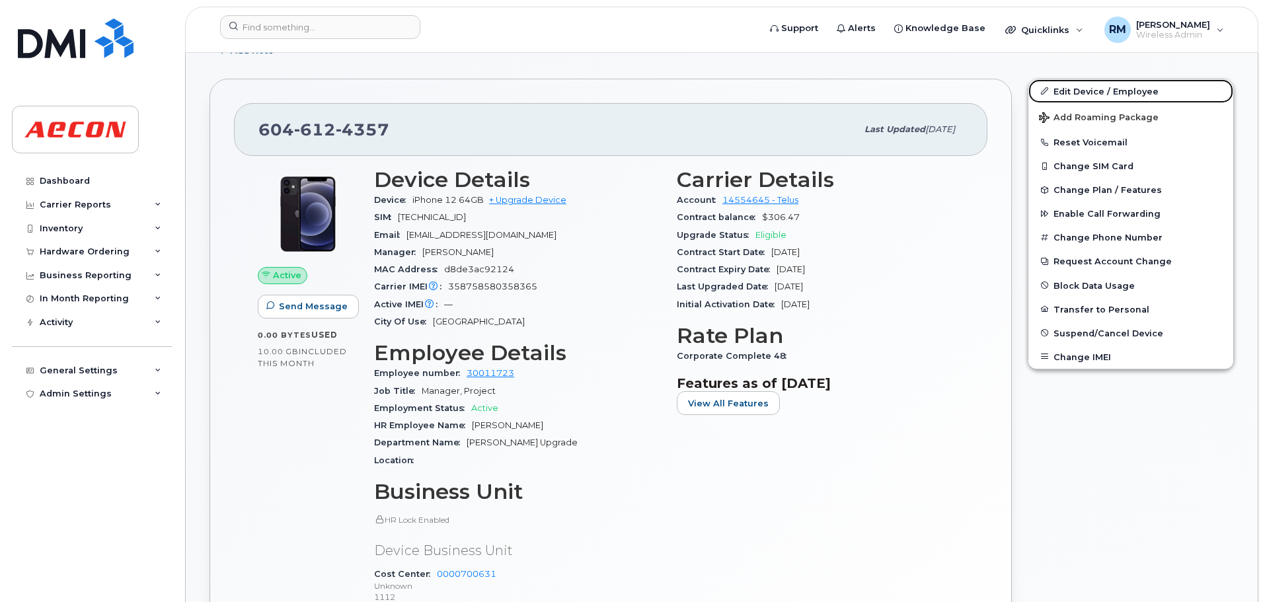
drag, startPoint x: 1067, startPoint y: 85, endPoint x: 606, endPoint y: 389, distance: 552.4
click at [841, 85] on link "Edit Device / Employee" at bounding box center [1130, 91] width 205 height 24
click at [841, 91] on link "Edit Device / Employee" at bounding box center [1130, 91] width 205 height 24
click at [841, 93] on link "Edit Device / Employee" at bounding box center [1130, 91] width 205 height 24
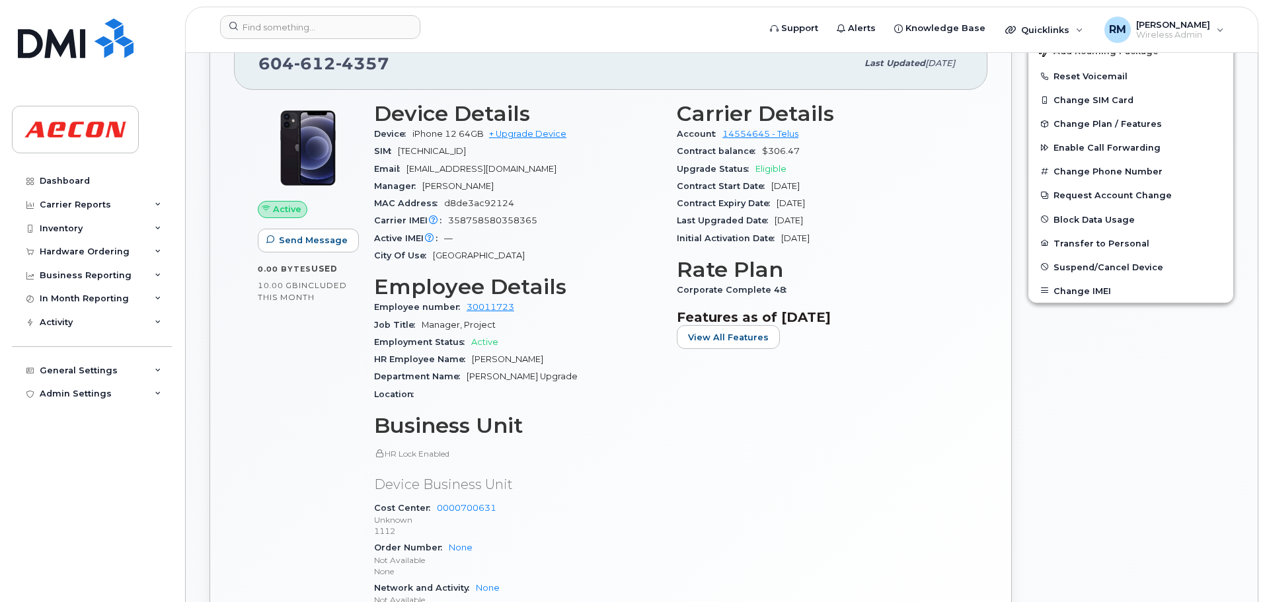
scroll to position [397, 0]
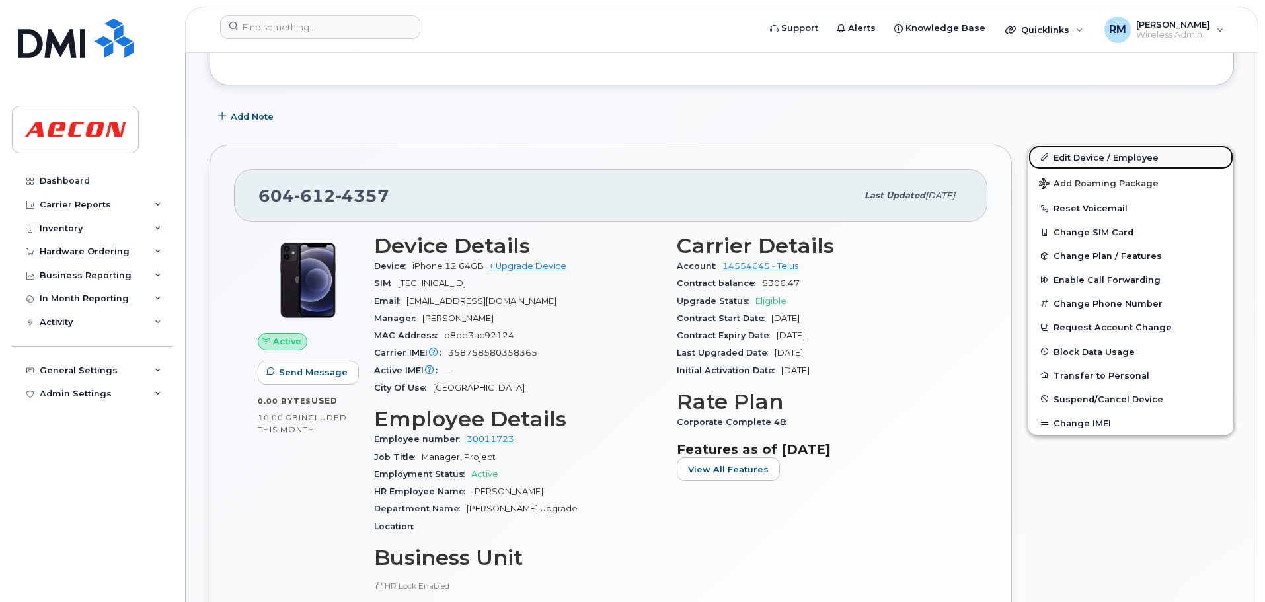
click at [841, 157] on link "Edit Device / Employee" at bounding box center [1130, 157] width 205 height 24
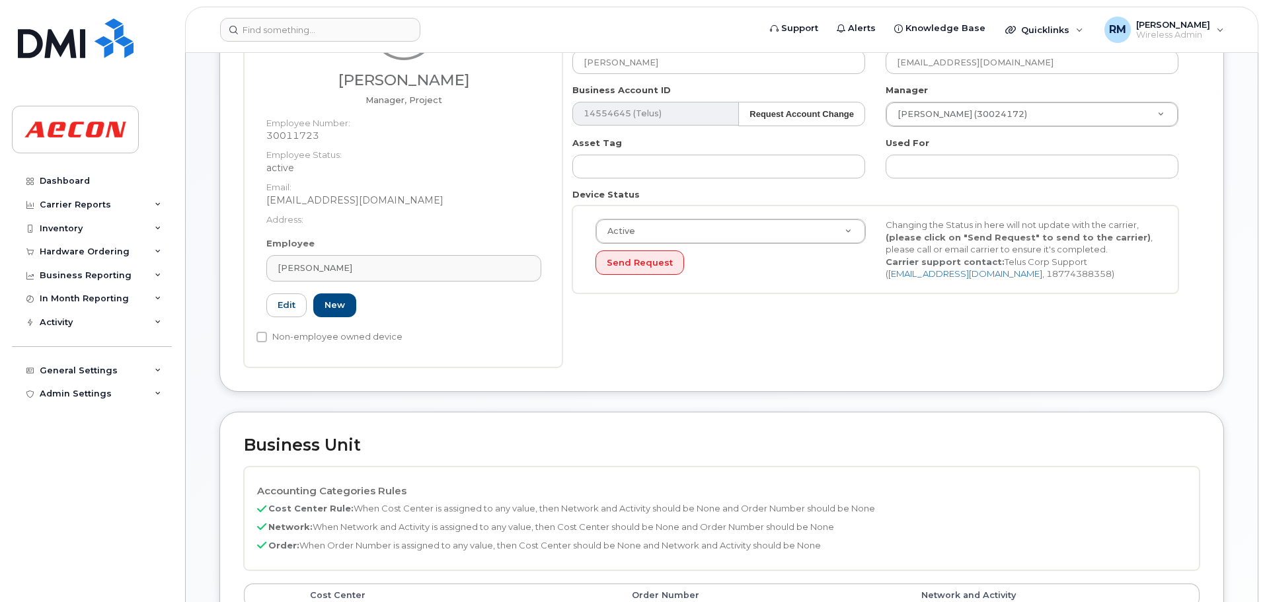
scroll to position [264, 0]
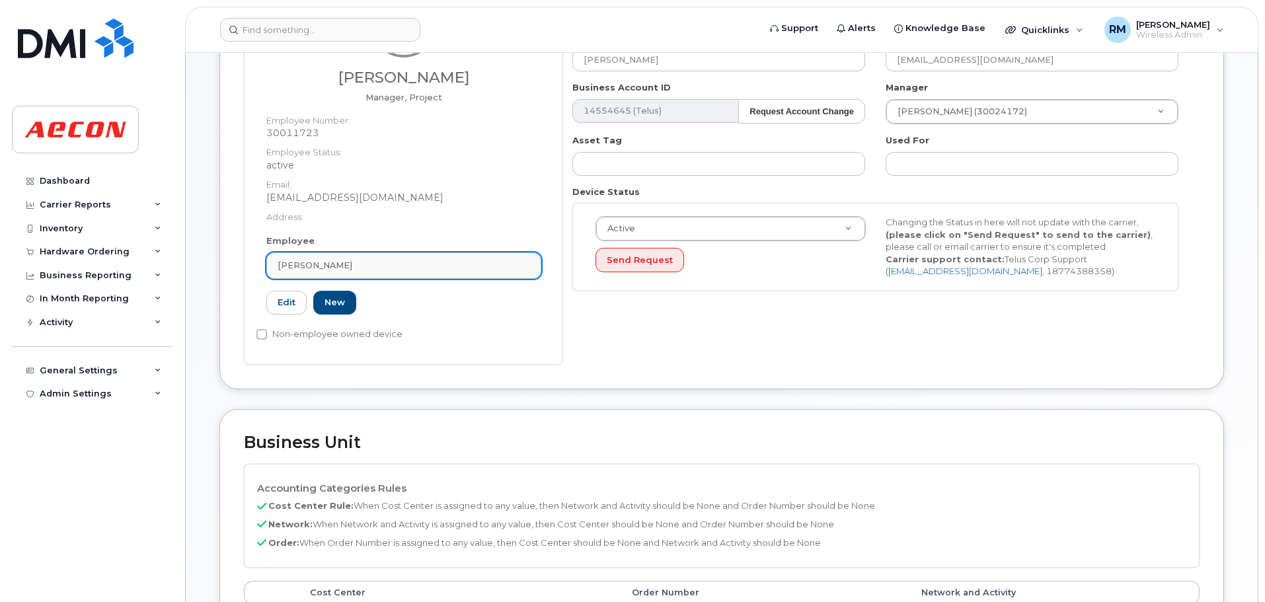
click at [340, 266] on span "Drew Reicheld" at bounding box center [315, 265] width 75 height 13
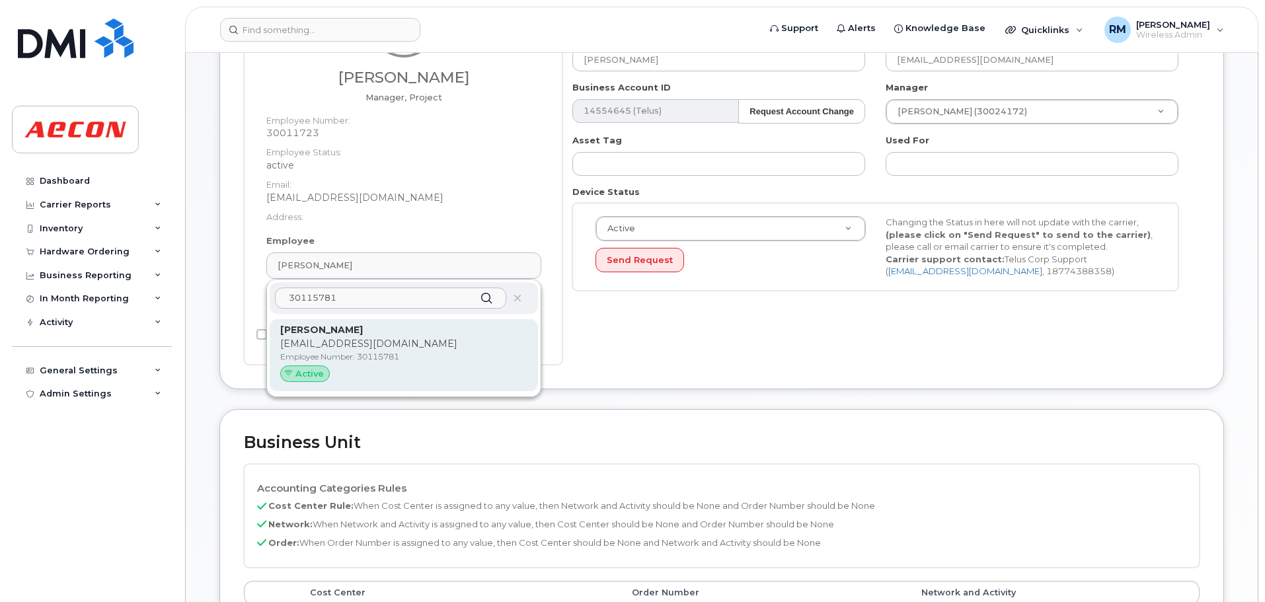
type input "30115781"
click at [338, 352] on p "Employee Number: 30115781" at bounding box center [403, 357] width 247 height 12
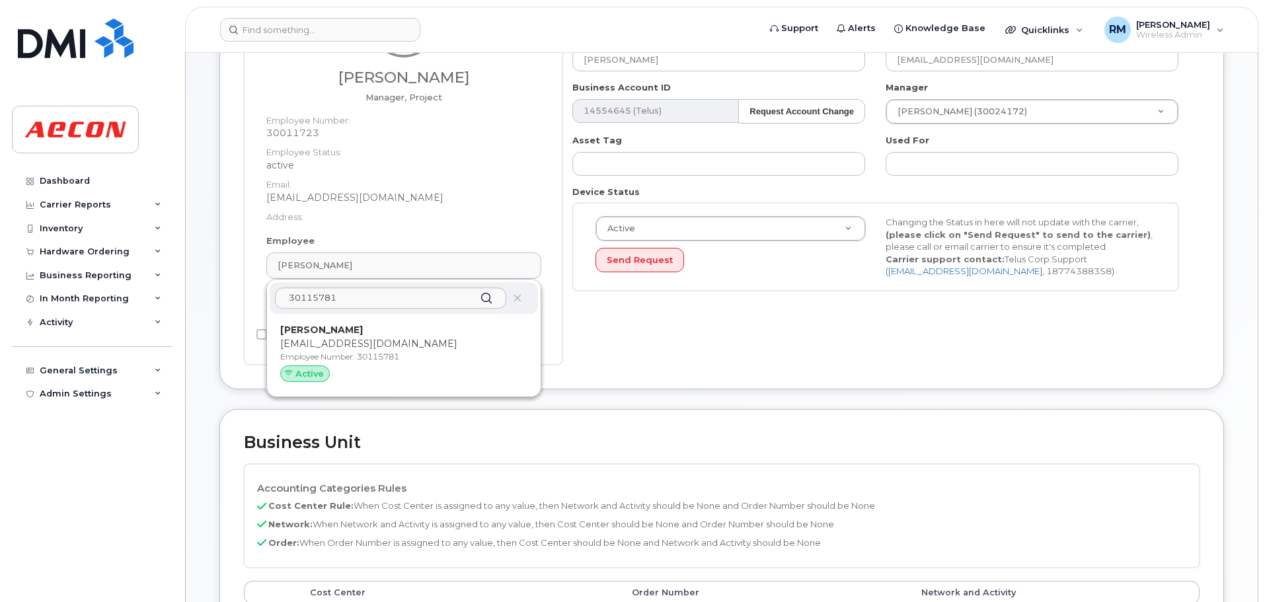
type input "30115781"
type input "Eric Yuan"
type input "eyuan@aecon.com"
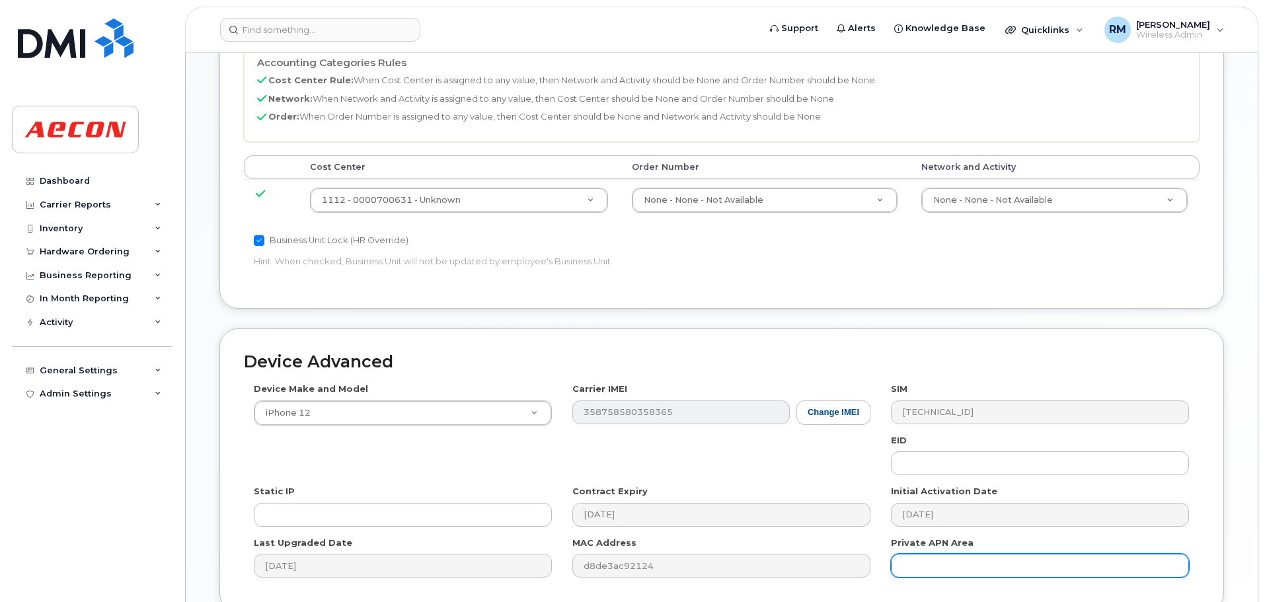
scroll to position [716, 0]
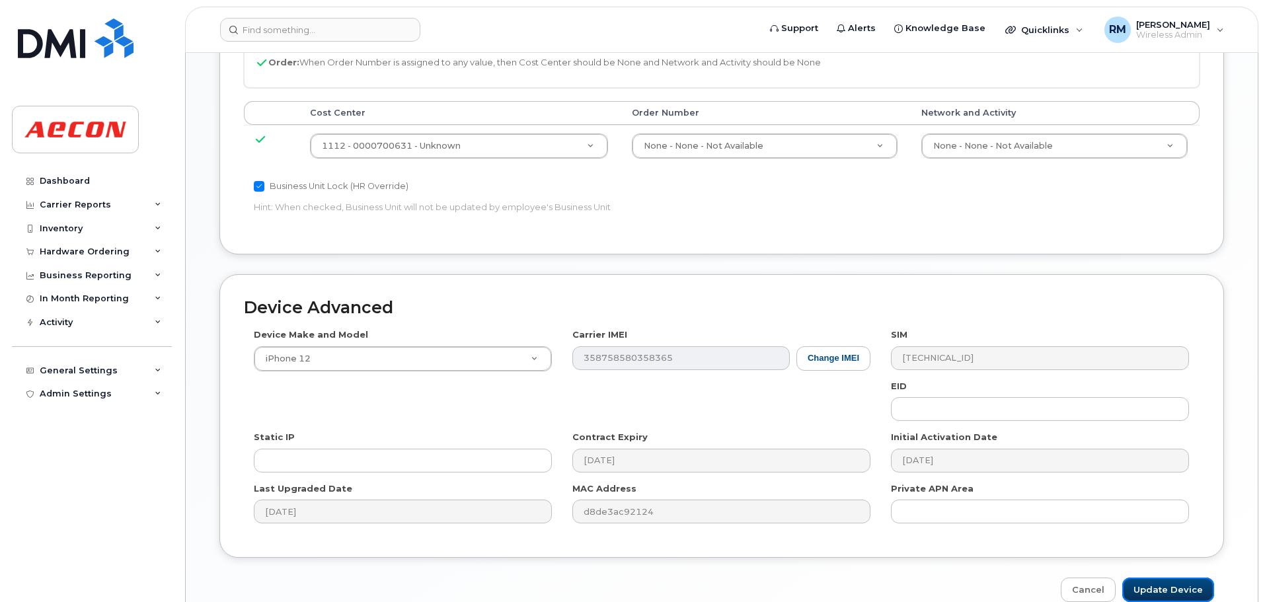
click at [1168, 584] on input "Update Device" at bounding box center [1168, 590] width 92 height 24
type input "Saving..."
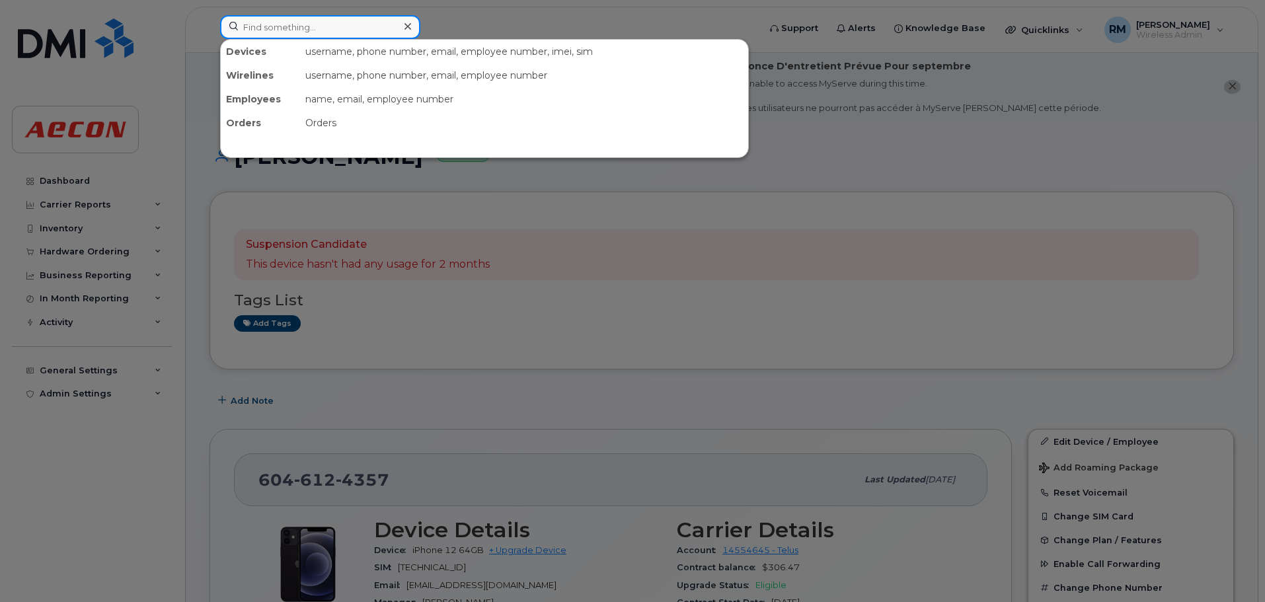
click at [268, 31] on input at bounding box center [320, 27] width 200 height 24
paste input "[PHONE_NUMBER]"
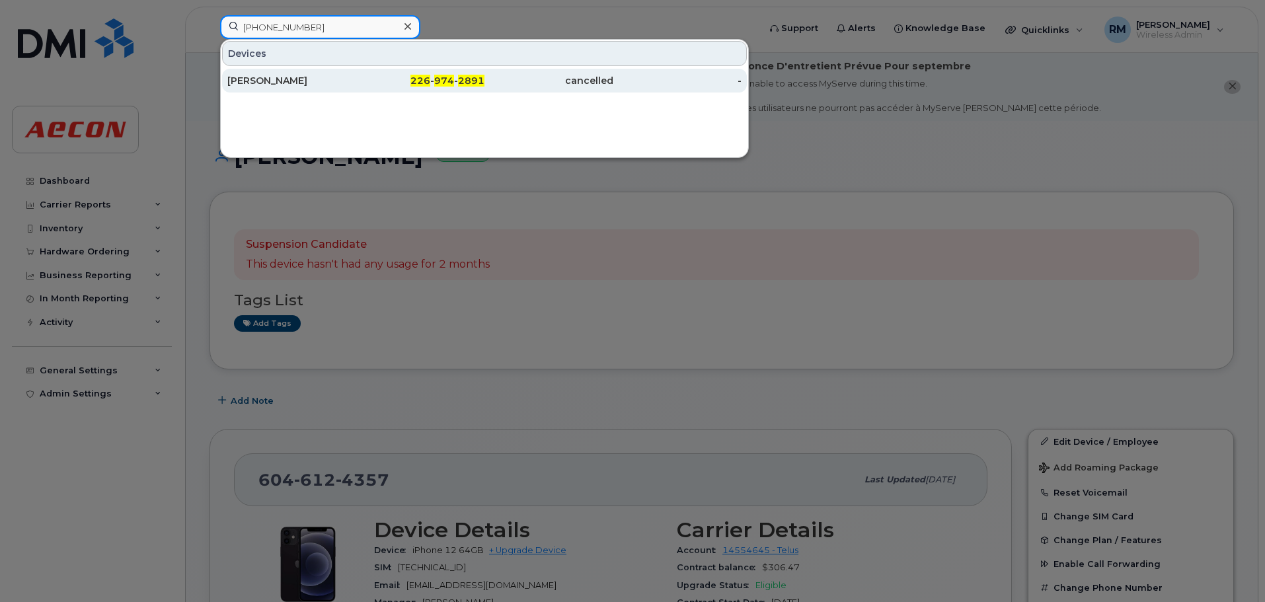
type input "[PHONE_NUMBER]"
click at [258, 83] on div "[PERSON_NAME]" at bounding box center [291, 80] width 129 height 13
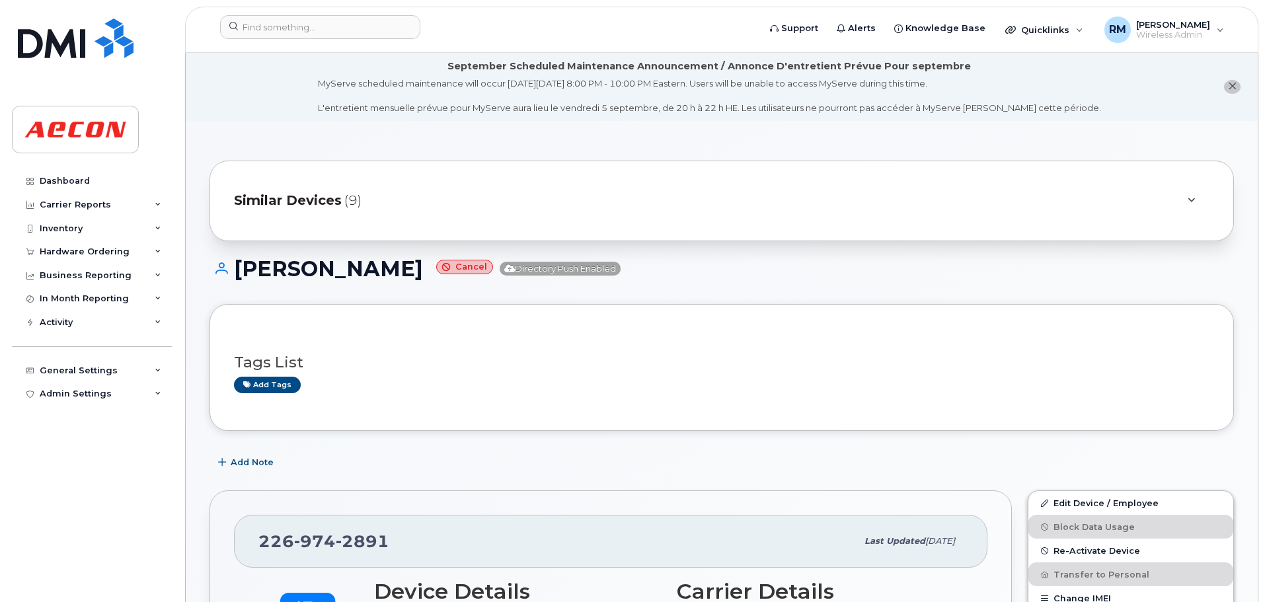
click at [486, 263] on small "Cancel" at bounding box center [464, 267] width 57 height 15
click at [486, 270] on small "Cancel" at bounding box center [464, 267] width 57 height 15
drag, startPoint x: 1080, startPoint y: 501, endPoint x: 527, endPoint y: 418, distance: 559.4
click at [1080, 501] on link "Edit Device / Employee" at bounding box center [1130, 503] width 205 height 24
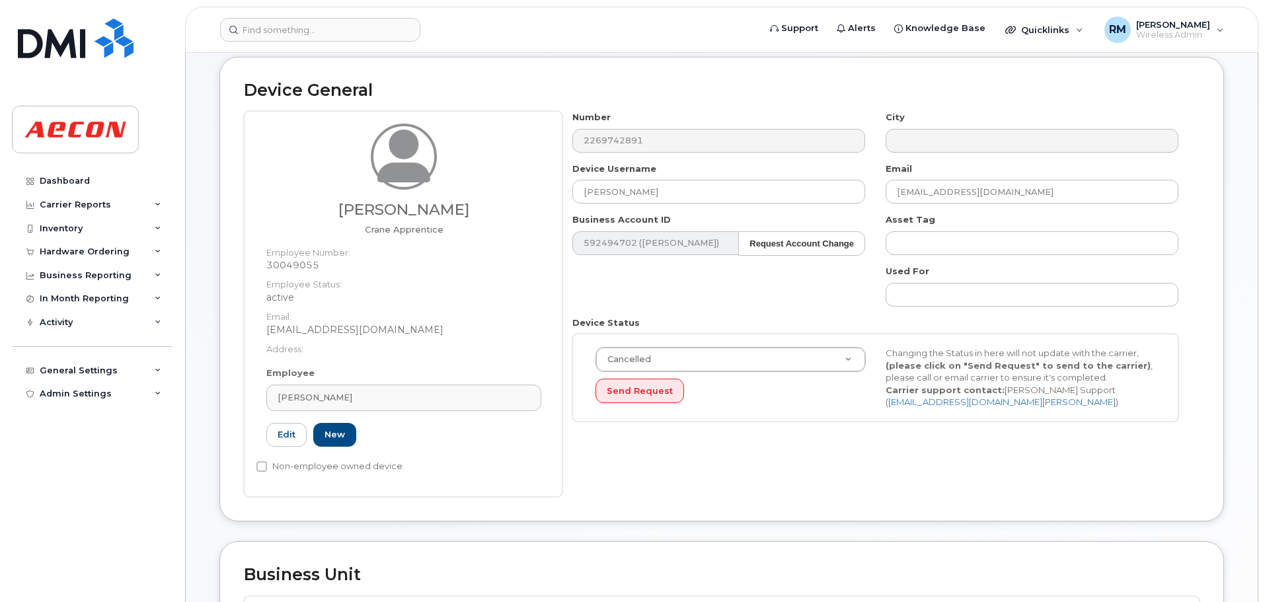
scroll to position [198, 0]
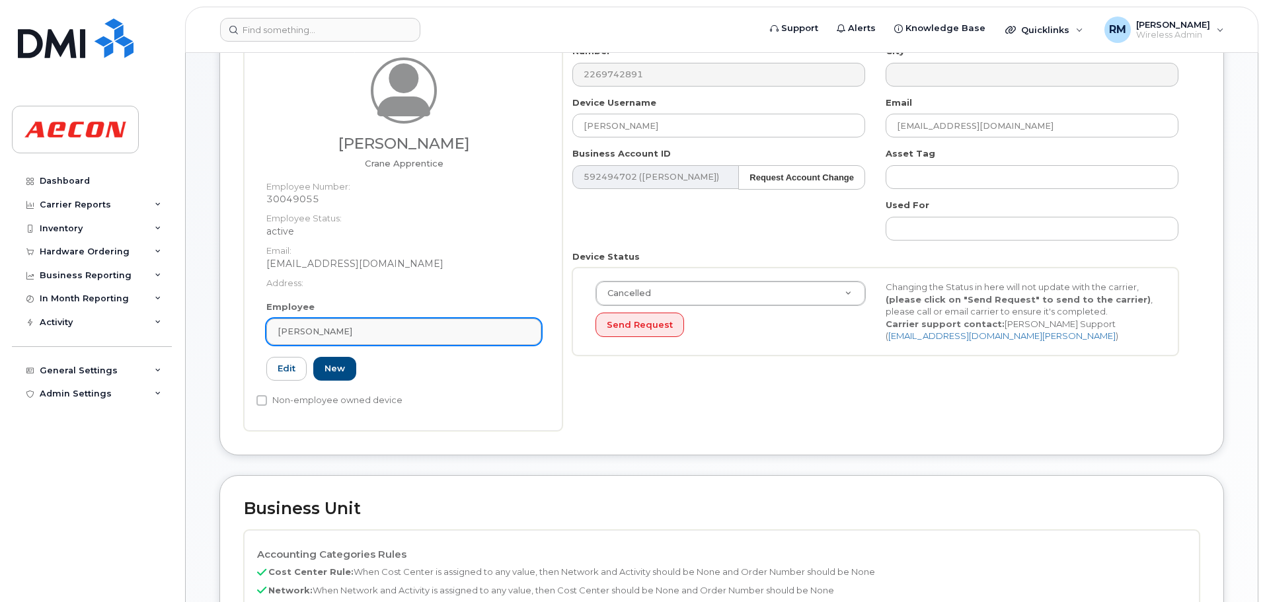
click at [336, 332] on span "Marshall Payne" at bounding box center [315, 331] width 75 height 13
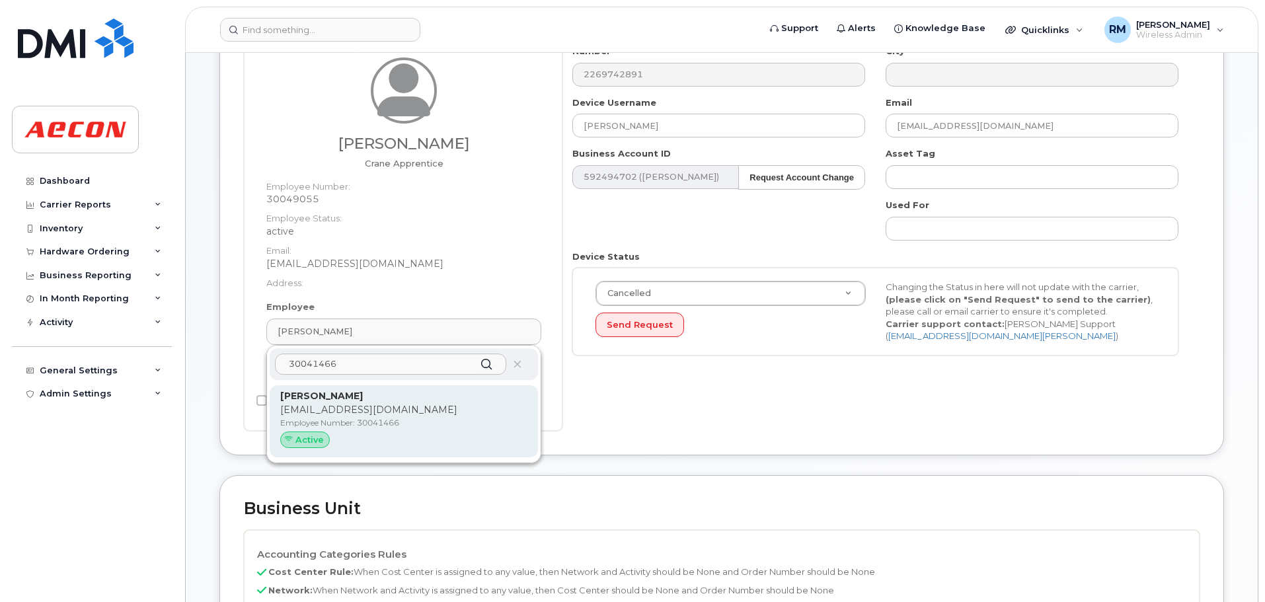
type input "30041466"
click at [324, 412] on p "KKNAPTON@AECON.COM" at bounding box center [403, 410] width 247 height 14
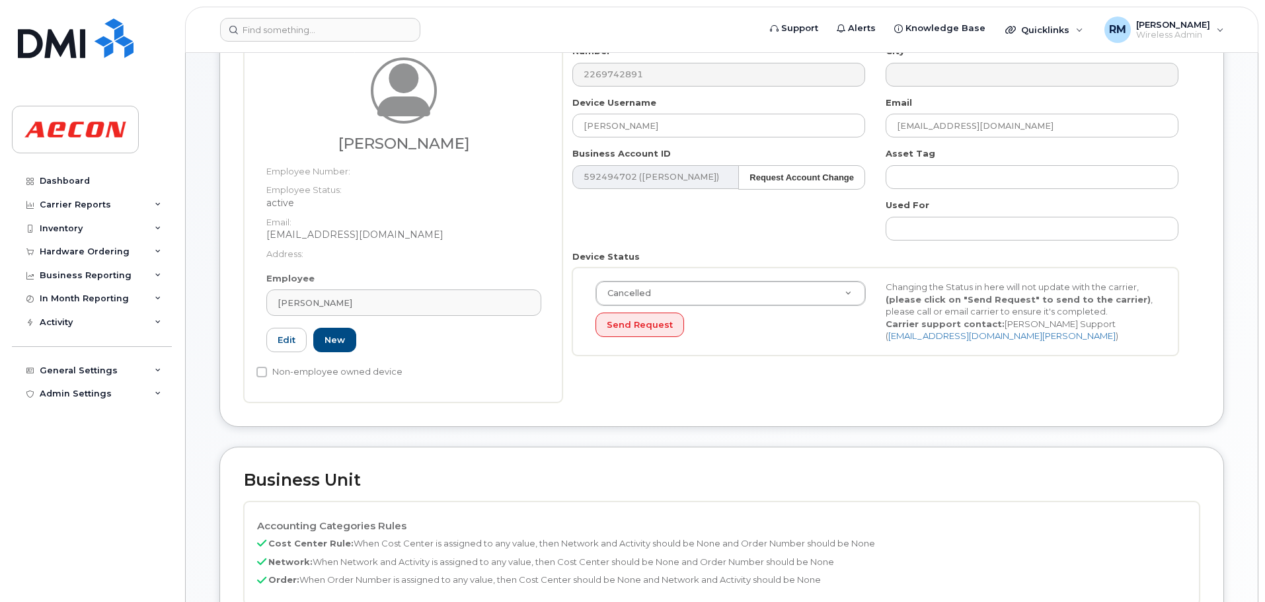
type input "30041466"
type input "[PERSON_NAME]"
type input "[EMAIL_ADDRESS][DOMAIN_NAME]"
type input "283964"
type input "283607"
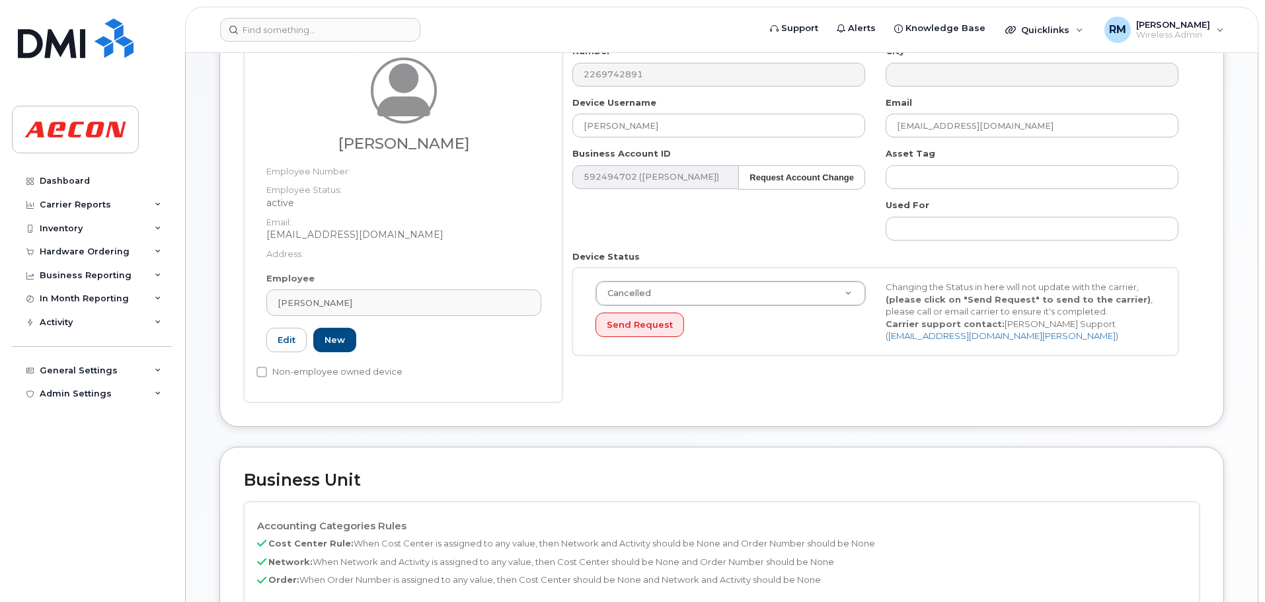
type input "283608"
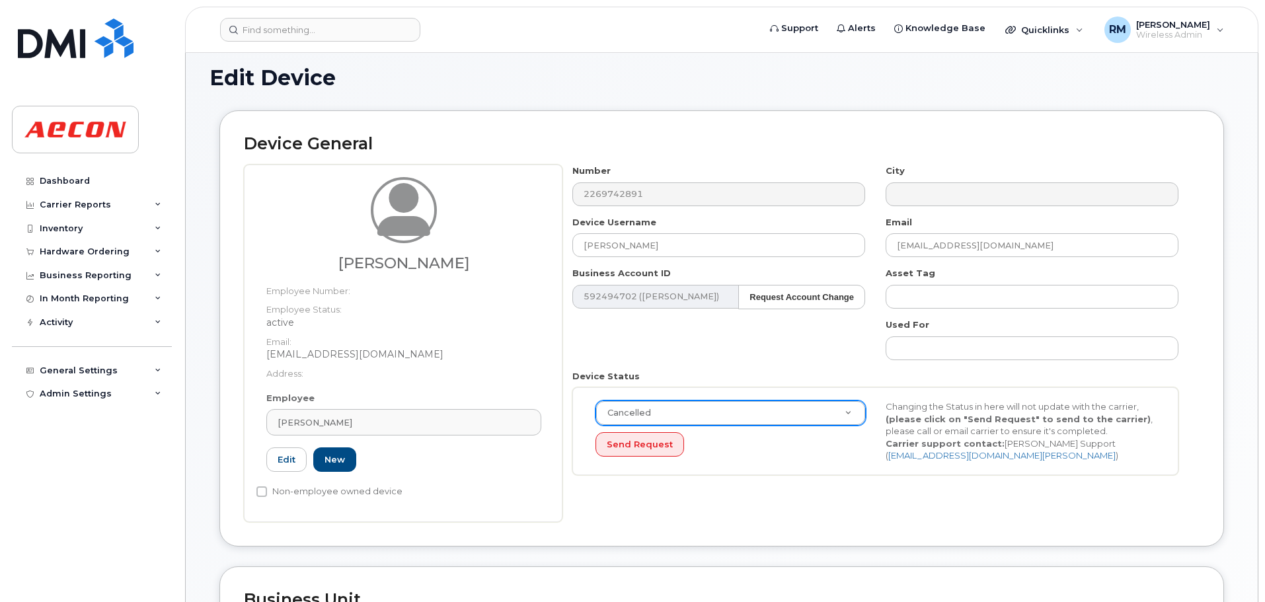
scroll to position [66, 0]
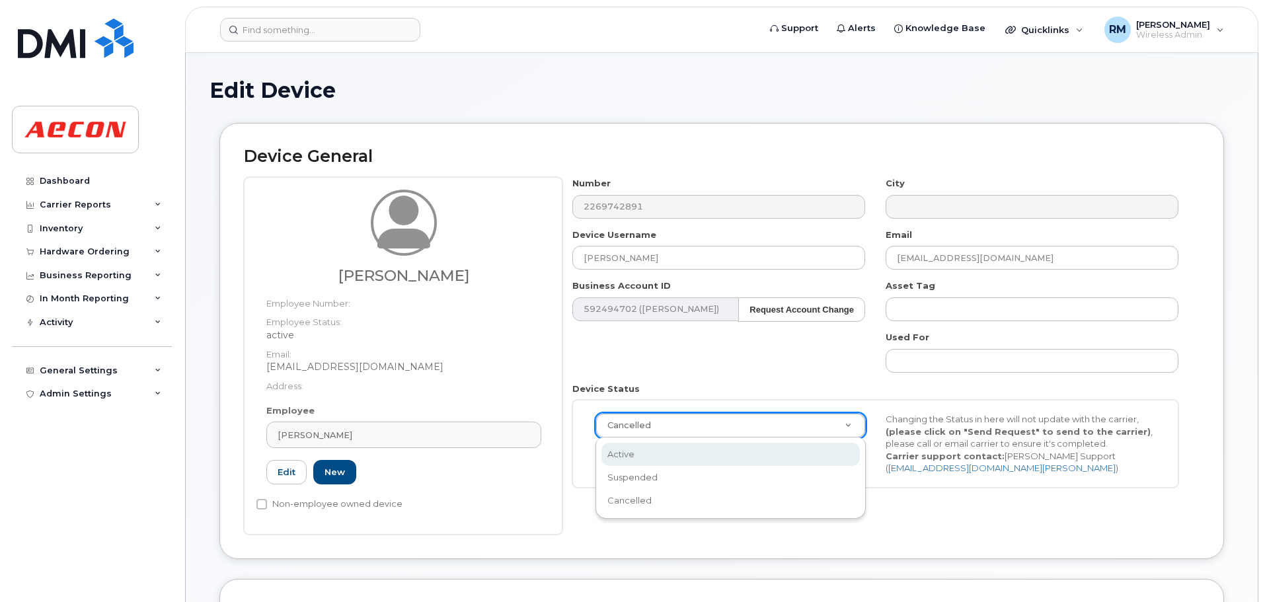
select select "active"
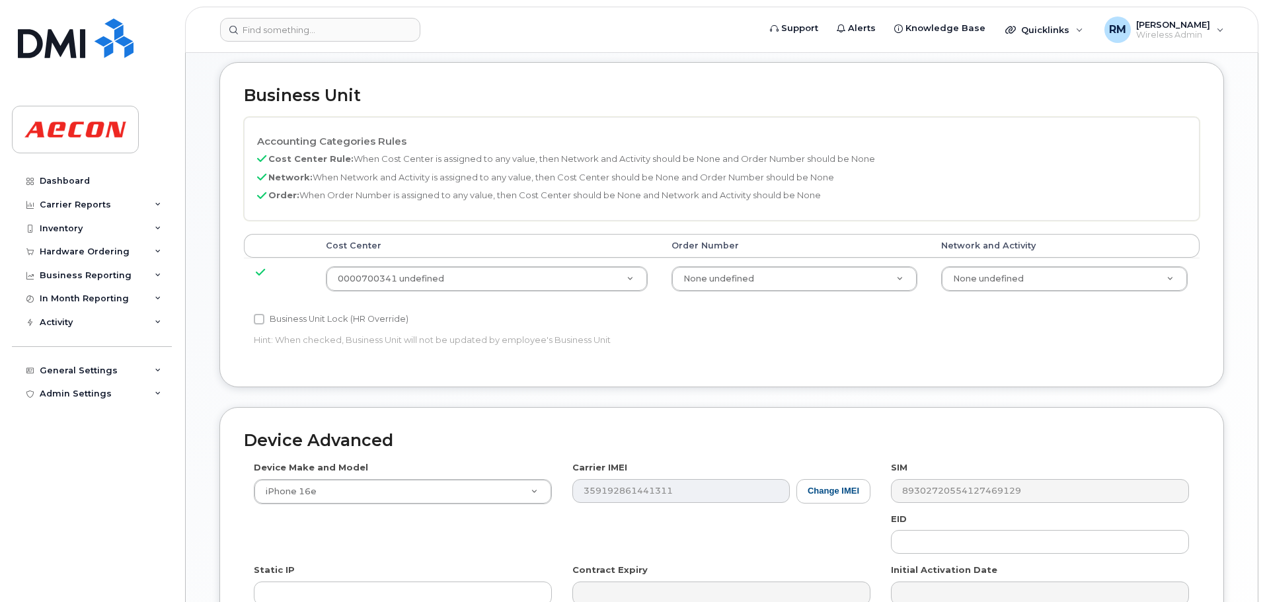
scroll to position [595, 0]
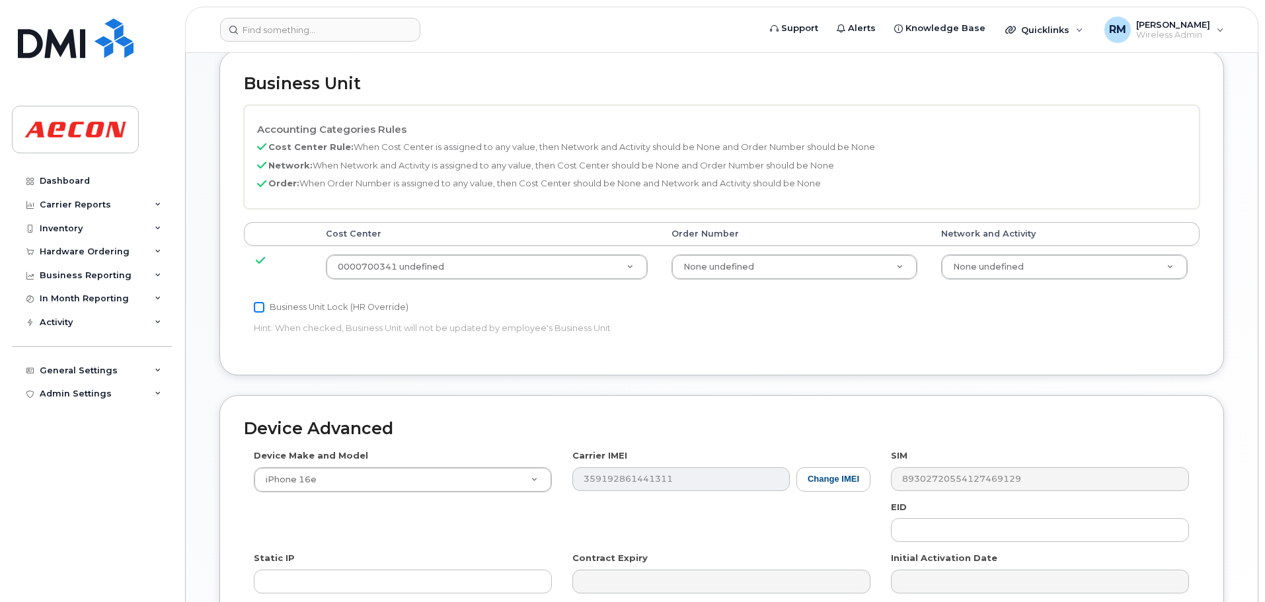
click at [258, 307] on input "Business Unit Lock (HR Override)" at bounding box center [259, 307] width 11 height 11
checkbox input "true"
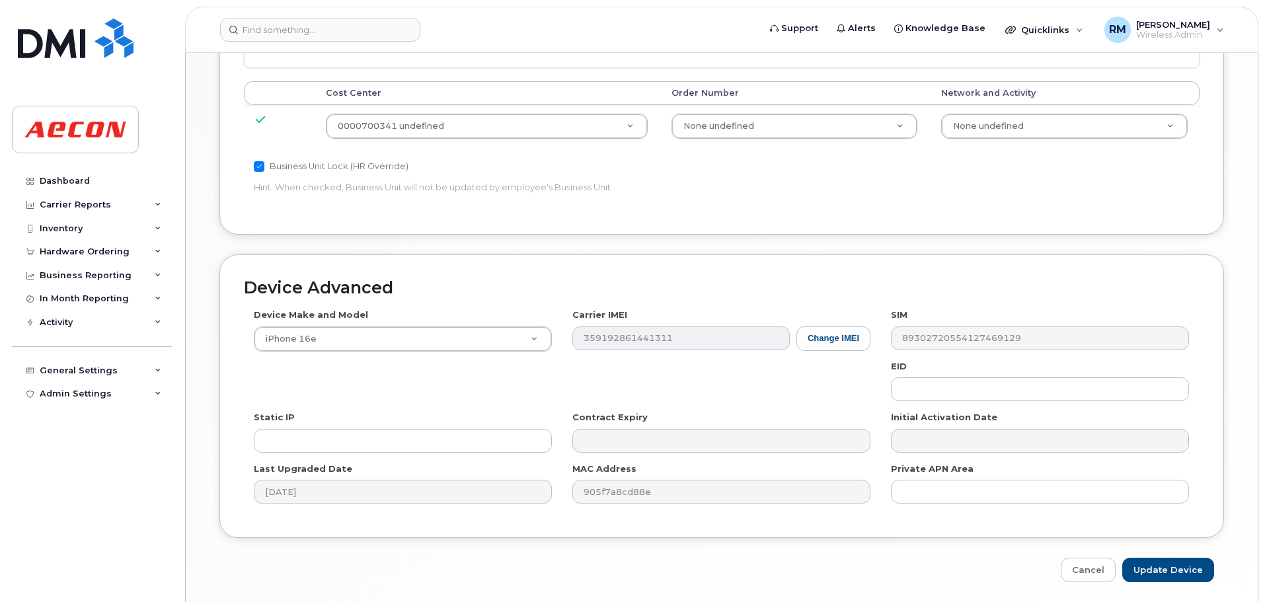
scroll to position [782, 0]
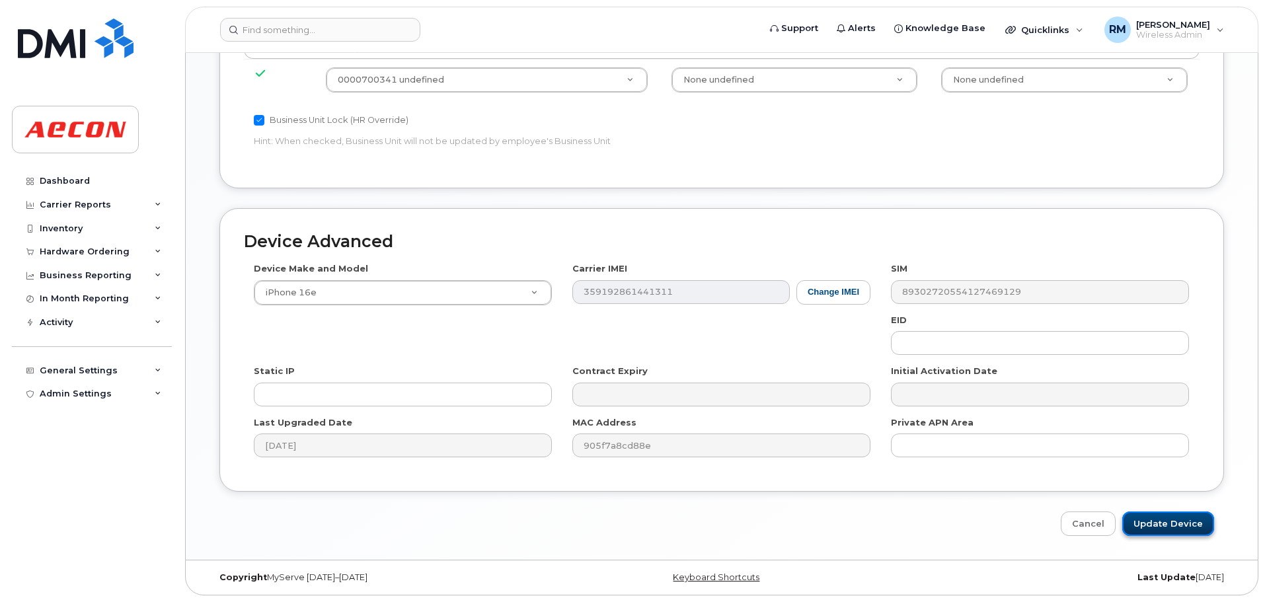
click at [1170, 528] on input "Update Device" at bounding box center [1168, 523] width 92 height 24
type input "Saving..."
